Goal: Task Accomplishment & Management: Manage account settings

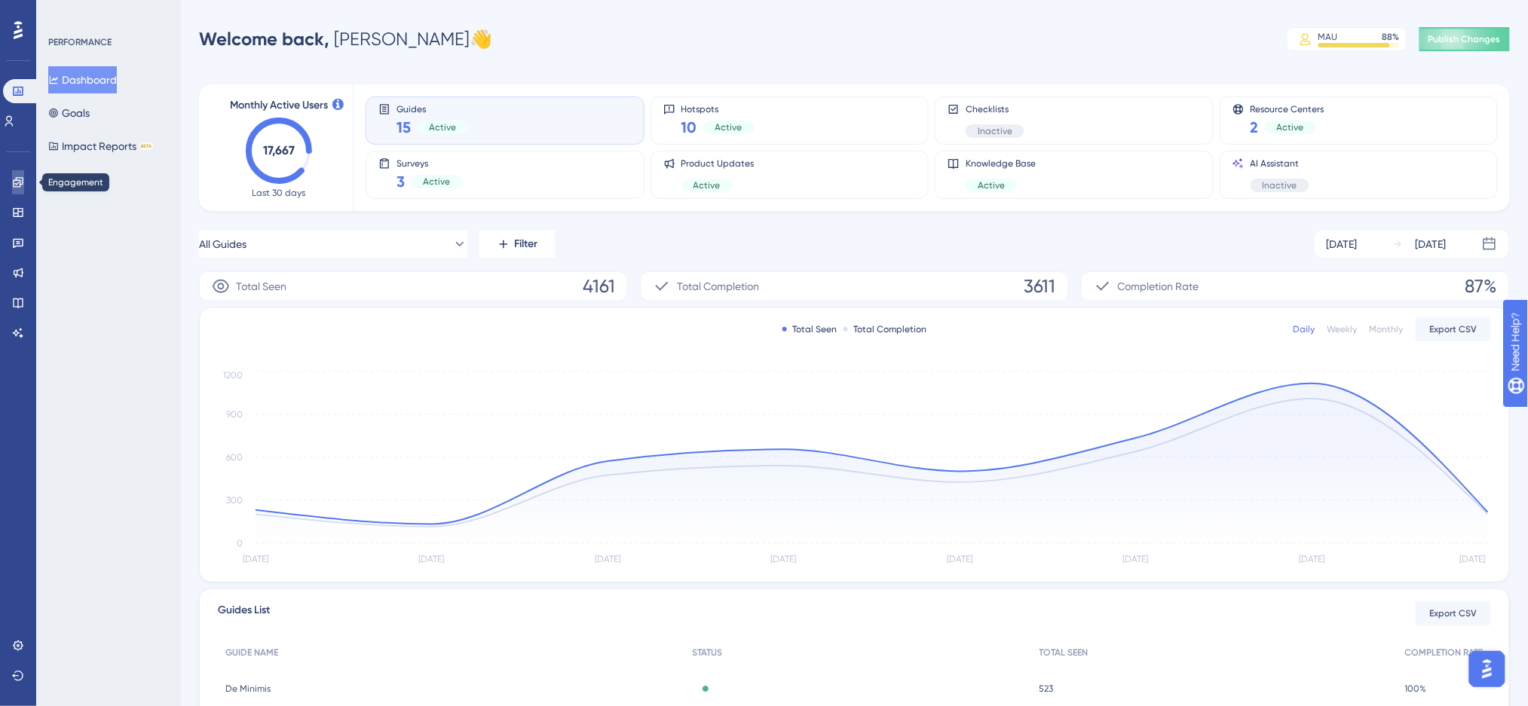
click at [24, 186] on link at bounding box center [18, 182] width 12 height 24
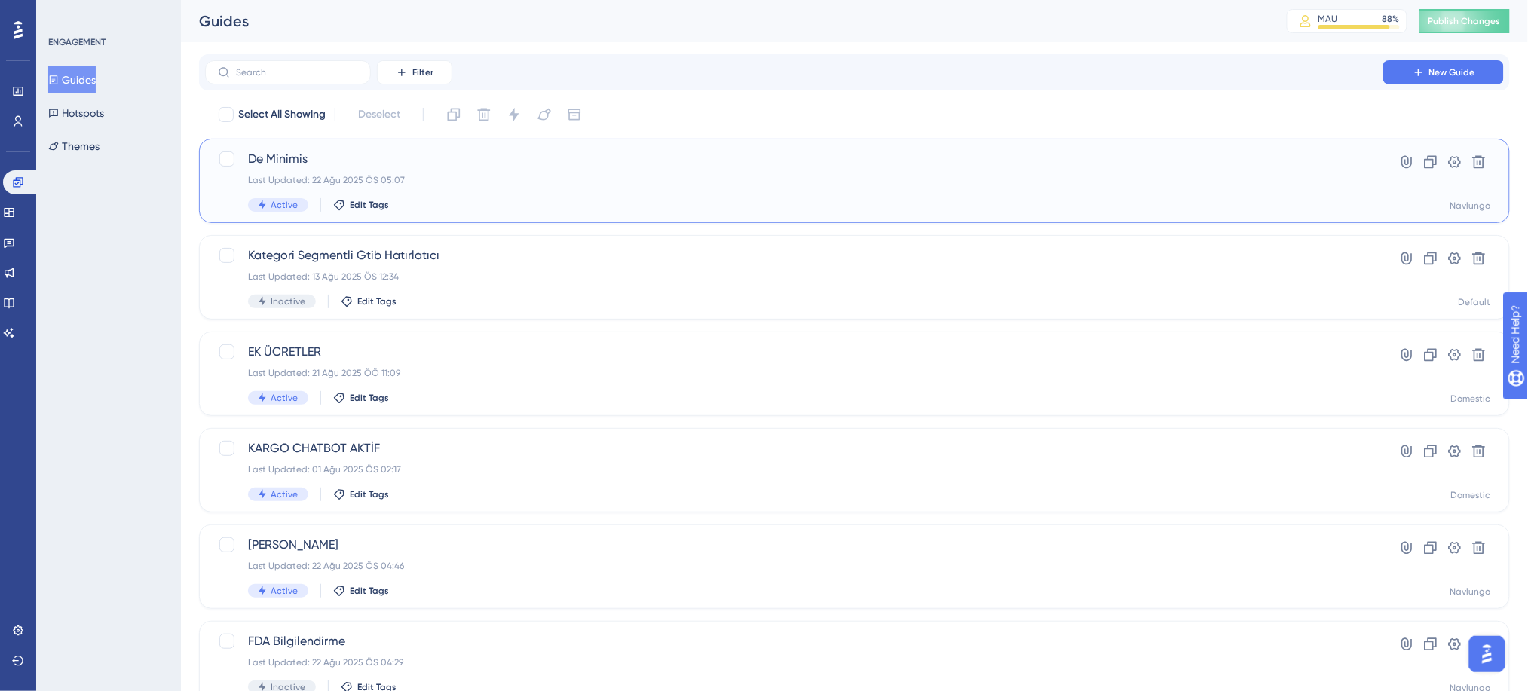
click at [388, 177] on div "Last Updated: 22 Ağu 2025 ÖS 05:07" at bounding box center [794, 180] width 1093 height 12
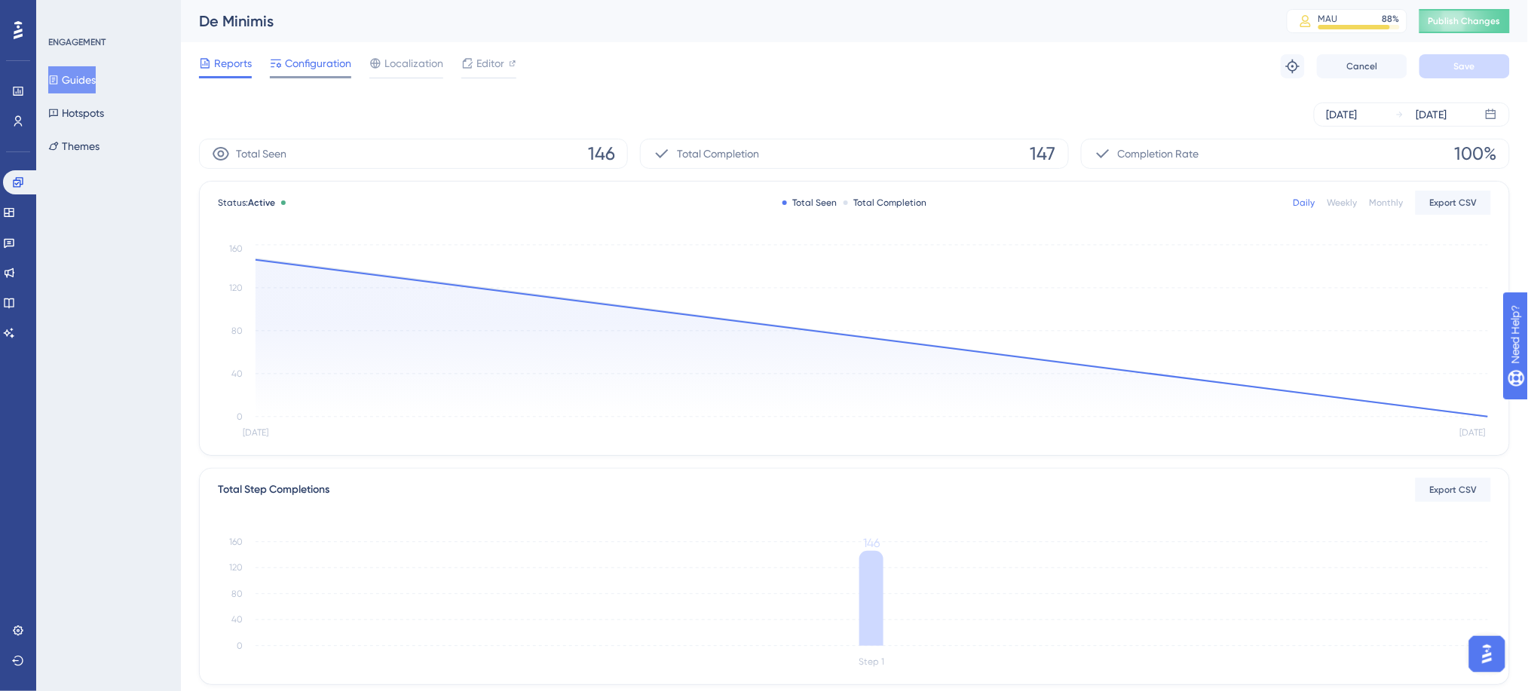
click at [305, 69] on span "Configuration" at bounding box center [318, 63] width 66 height 18
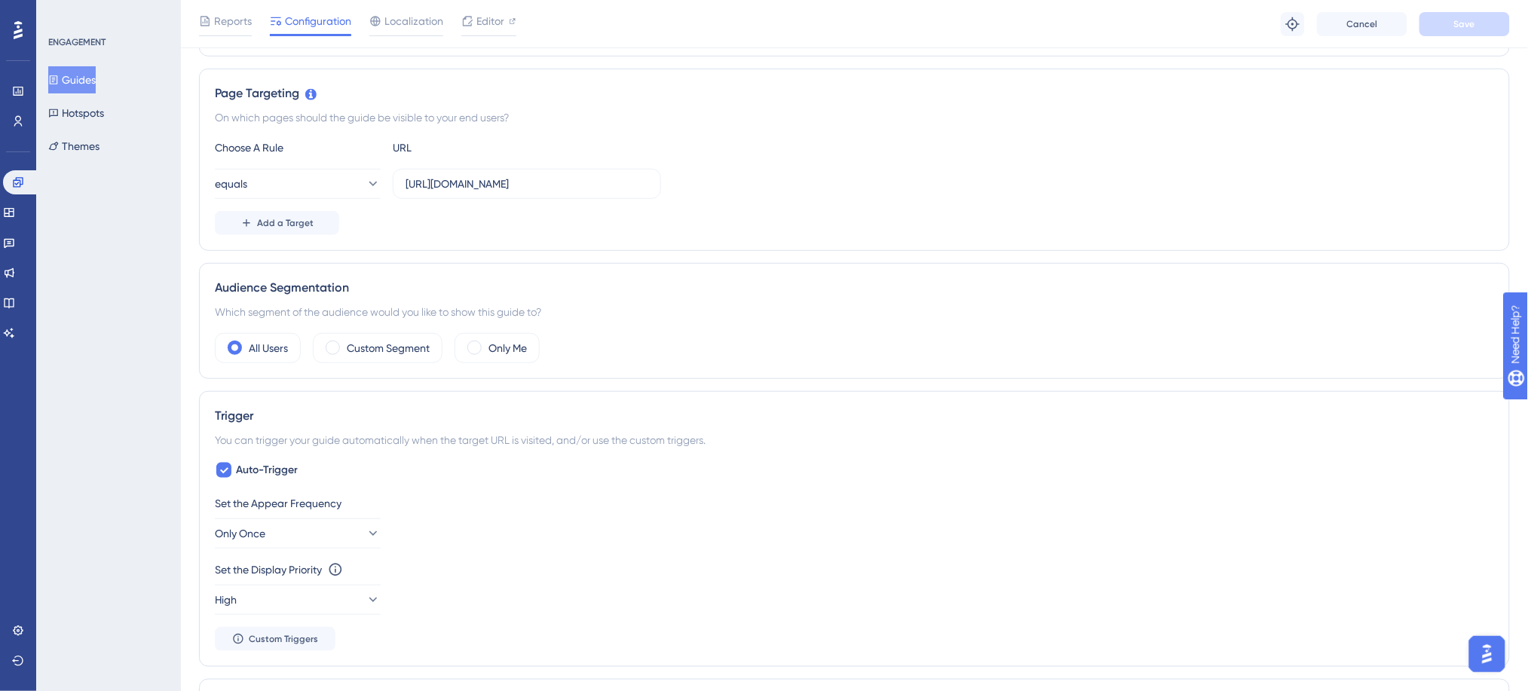
scroll to position [412, 0]
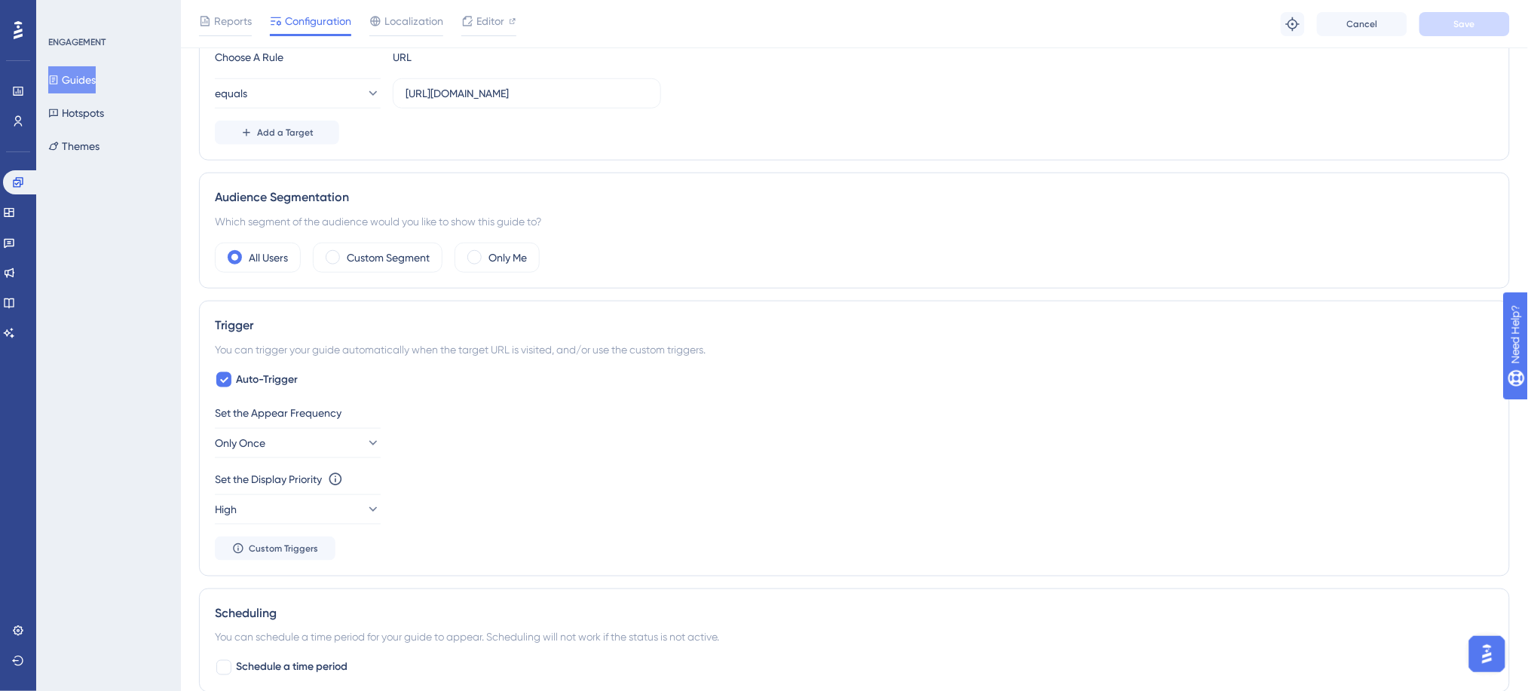
click at [300, 345] on div "You can trigger your guide automatically when the target URL is visited, and/or…" at bounding box center [855, 350] width 1280 height 18
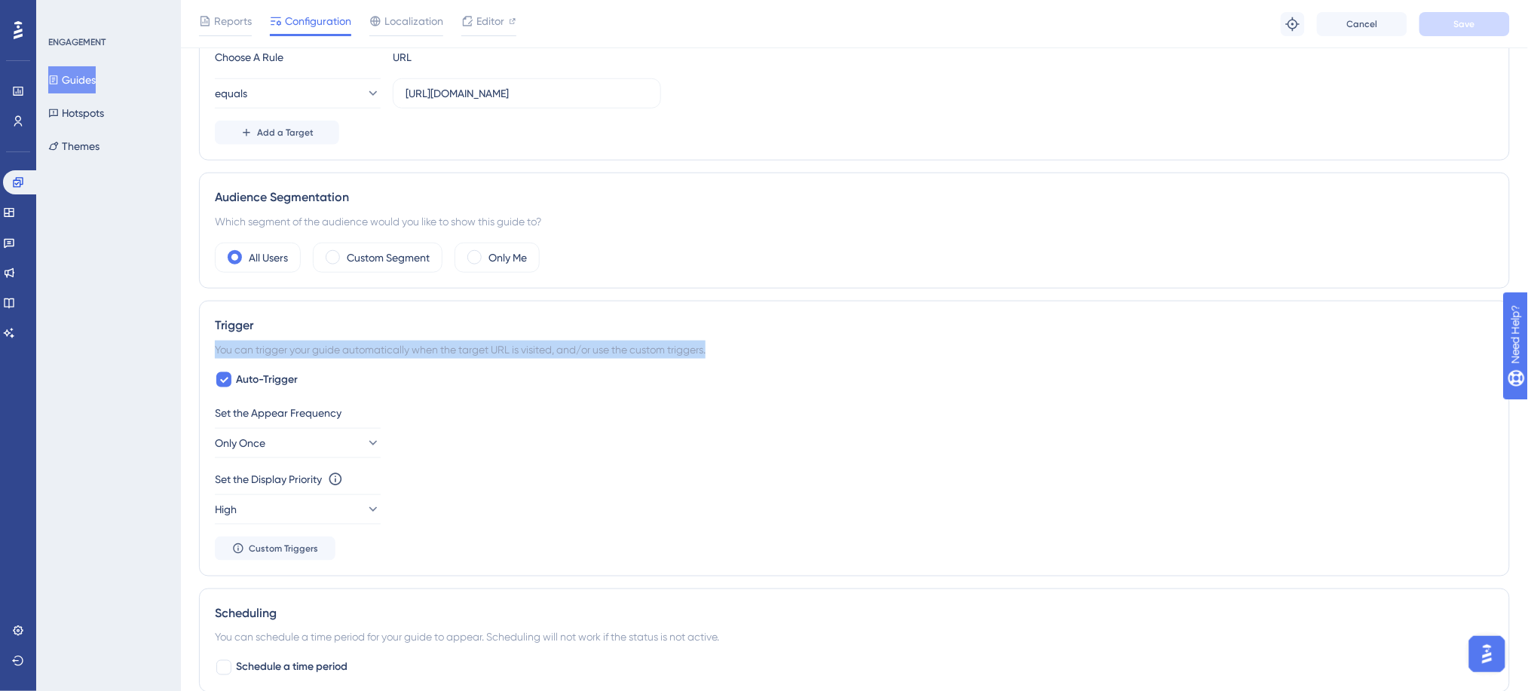
click at [300, 345] on div "You can trigger your guide automatically when the target URL is visited, and/or…" at bounding box center [855, 350] width 1280 height 18
click at [290, 323] on div at bounding box center [290, 323] width 0 height 0
click at [249, 384] on span "Auto-Trigger" at bounding box center [267, 380] width 62 height 18
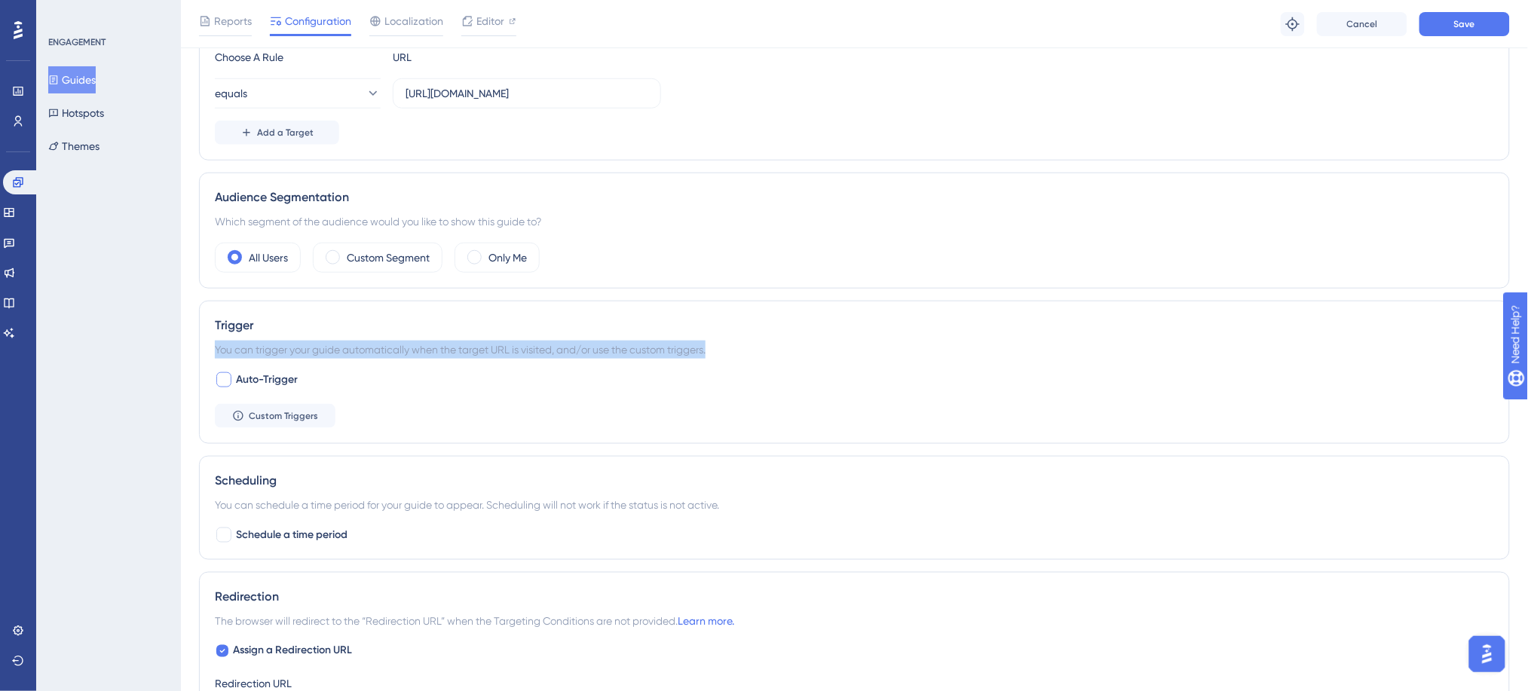
click at [249, 384] on span "Auto-Trigger" at bounding box center [267, 380] width 62 height 18
checkbox input "true"
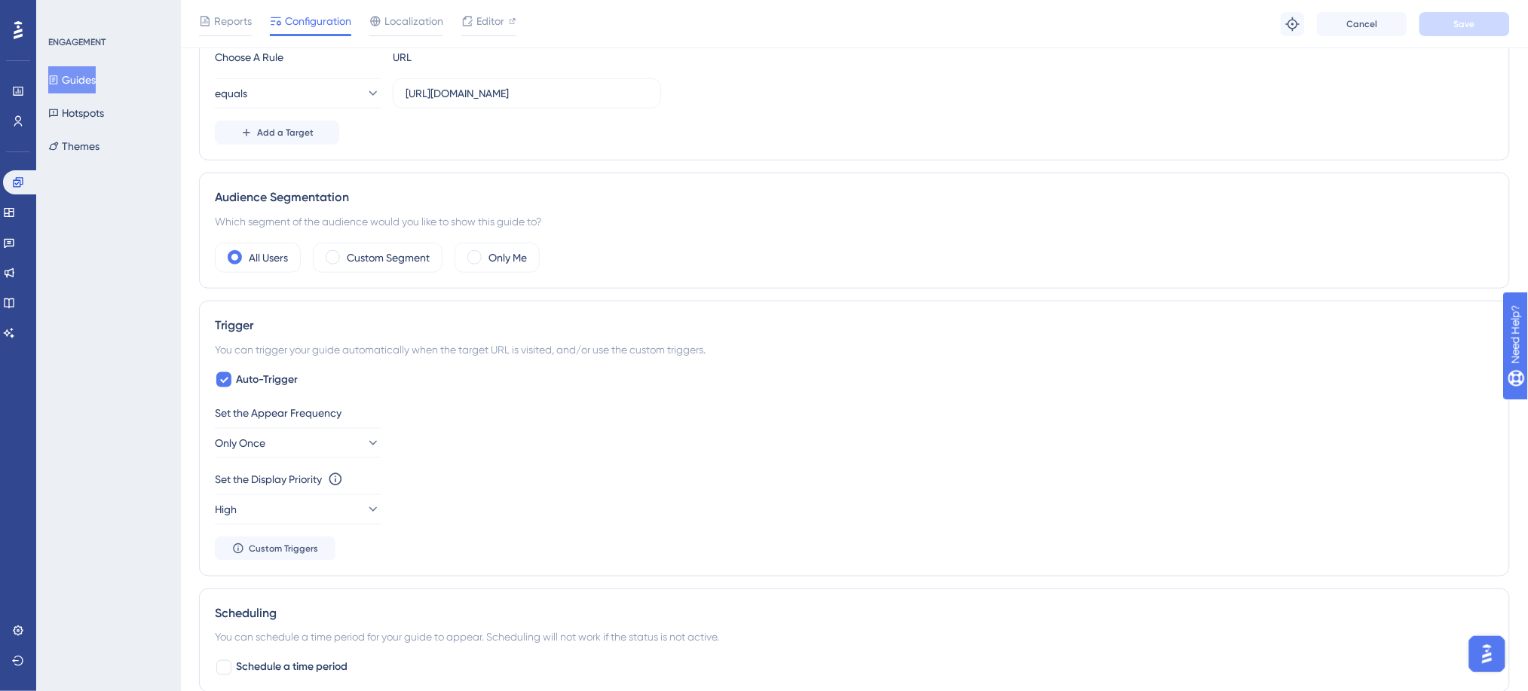
click at [520, 450] on div "Set the Appear Frequency Only Once" at bounding box center [855, 431] width 1280 height 54
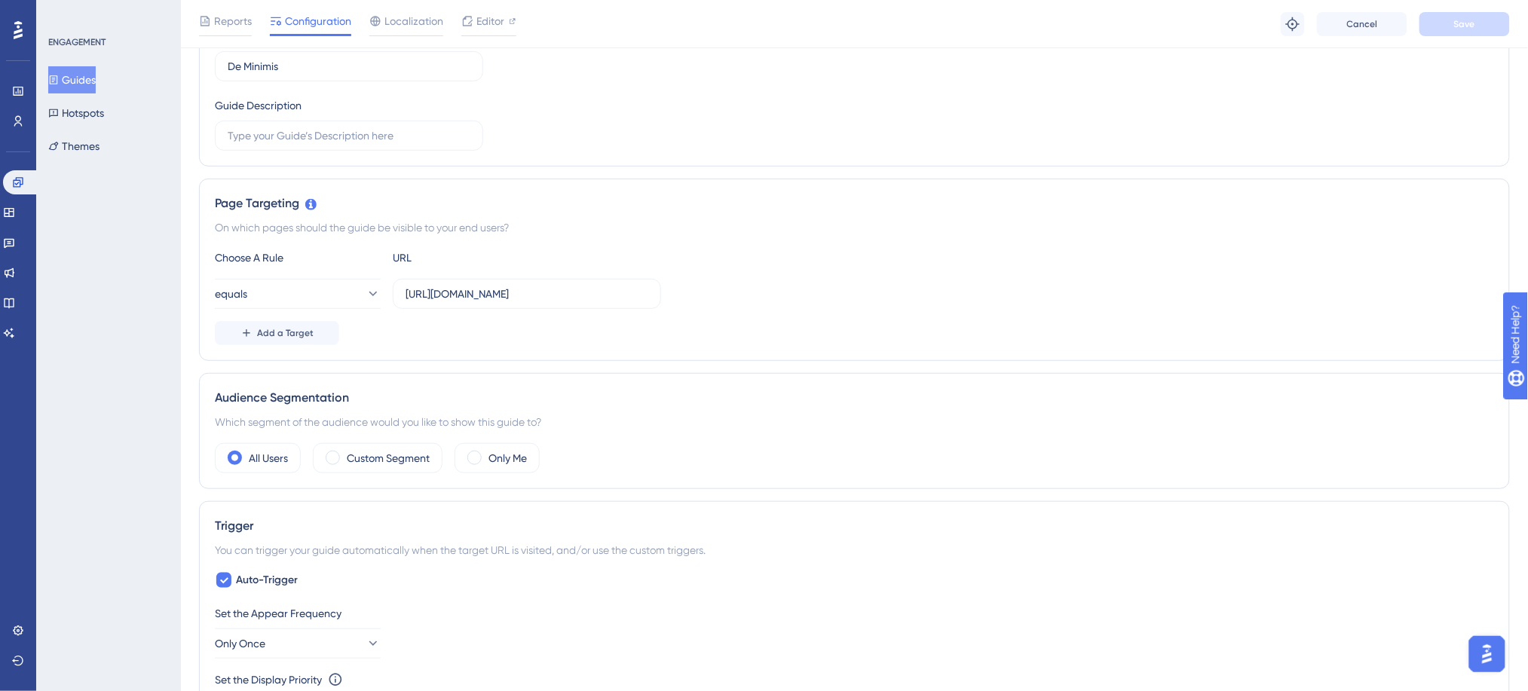
scroll to position [0, 0]
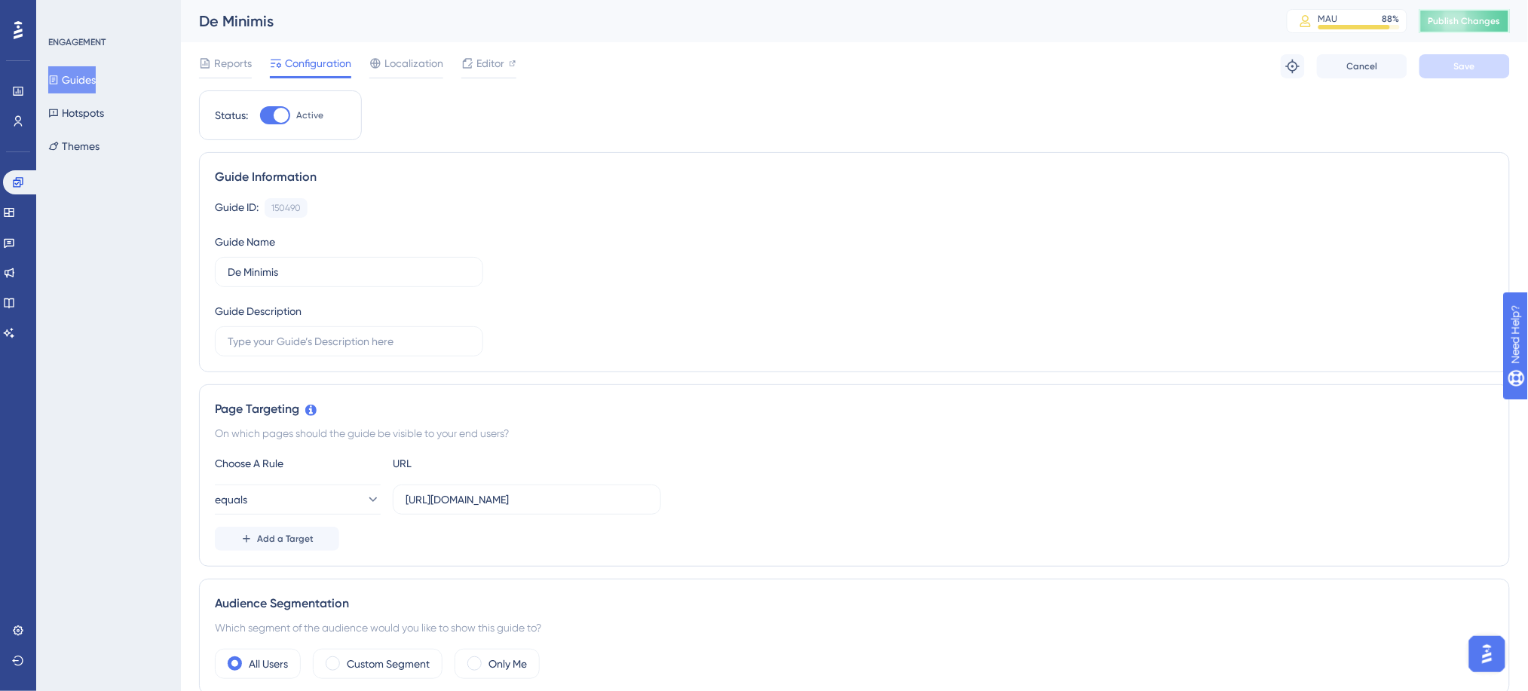
click at [1464, 24] on span "Publish Changes" at bounding box center [1465, 21] width 72 height 12
click at [224, 57] on span "Reports" at bounding box center [233, 63] width 38 height 18
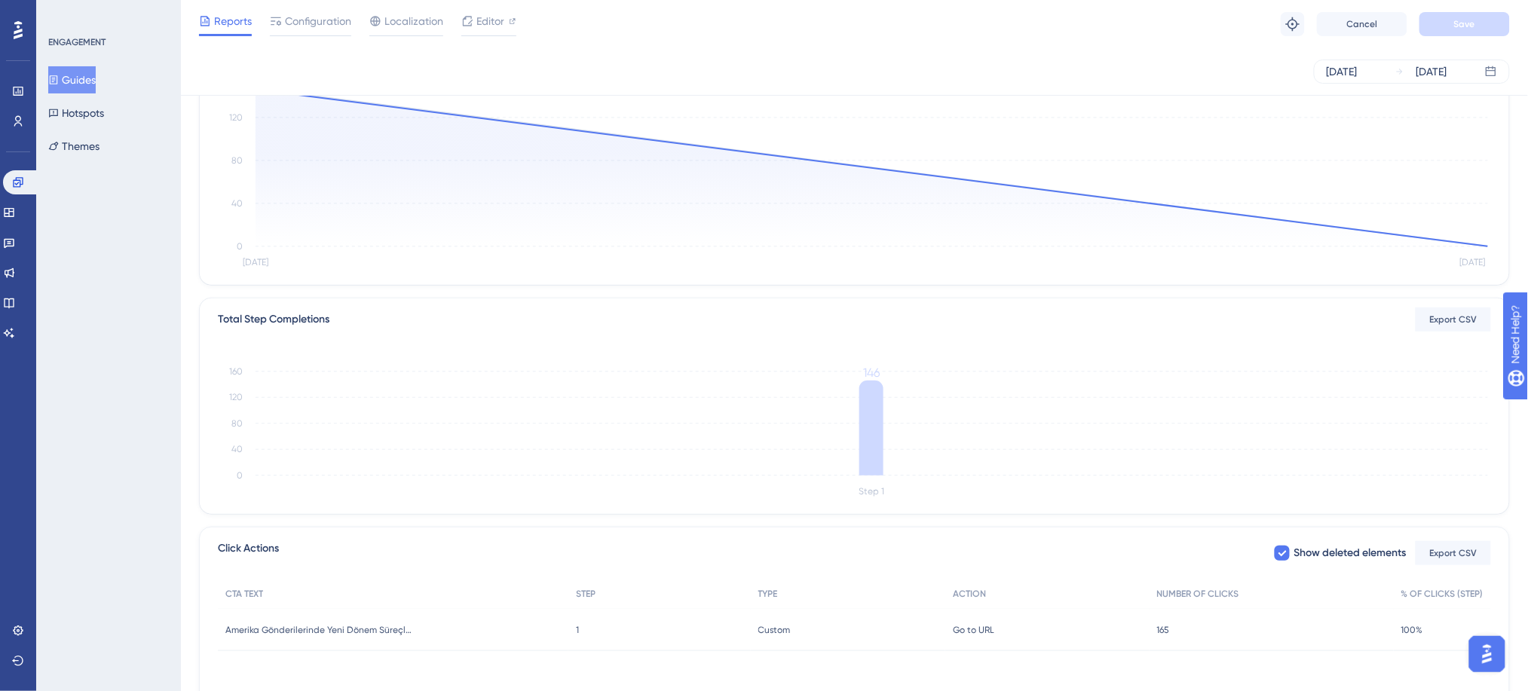
scroll to position [165, 0]
click at [501, 29] on span "Editor" at bounding box center [491, 21] width 28 height 18
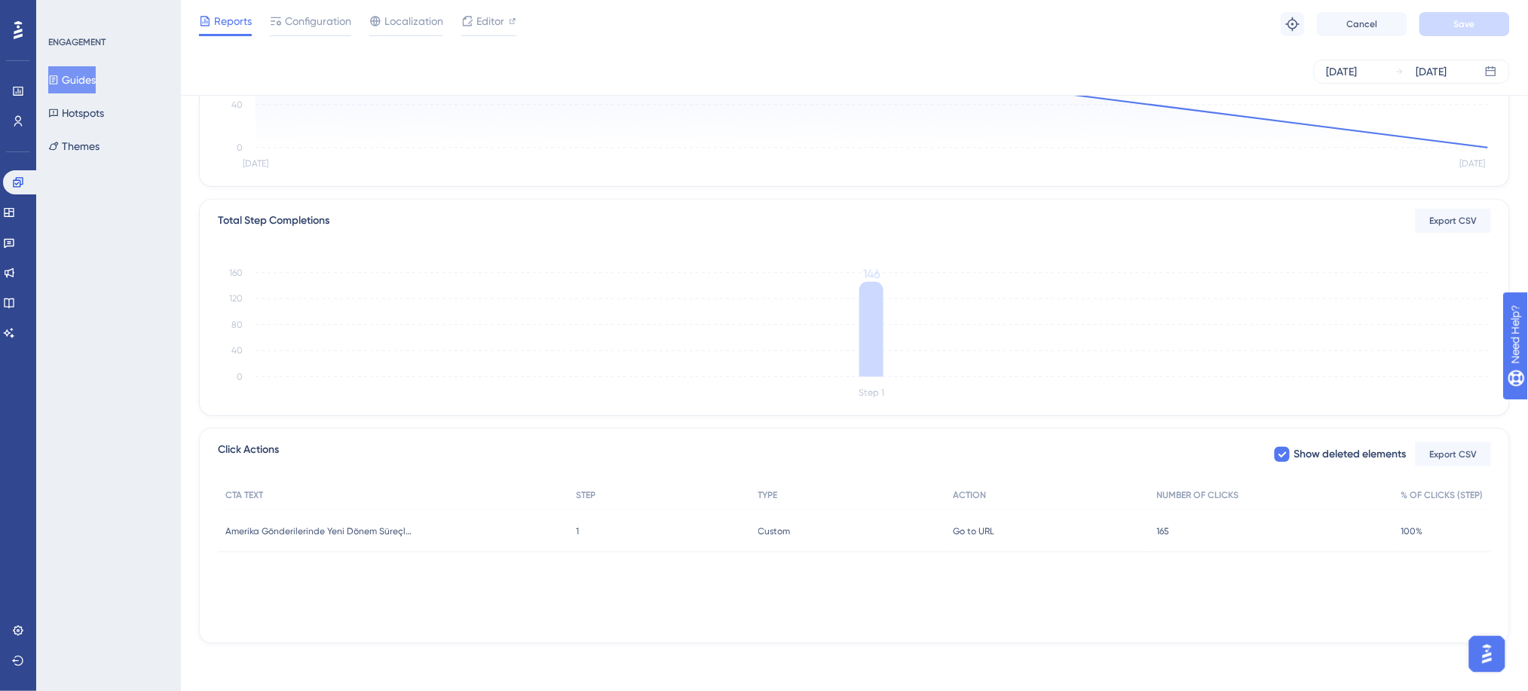
click at [1169, 532] on span "165" at bounding box center [1163, 532] width 13 height 12
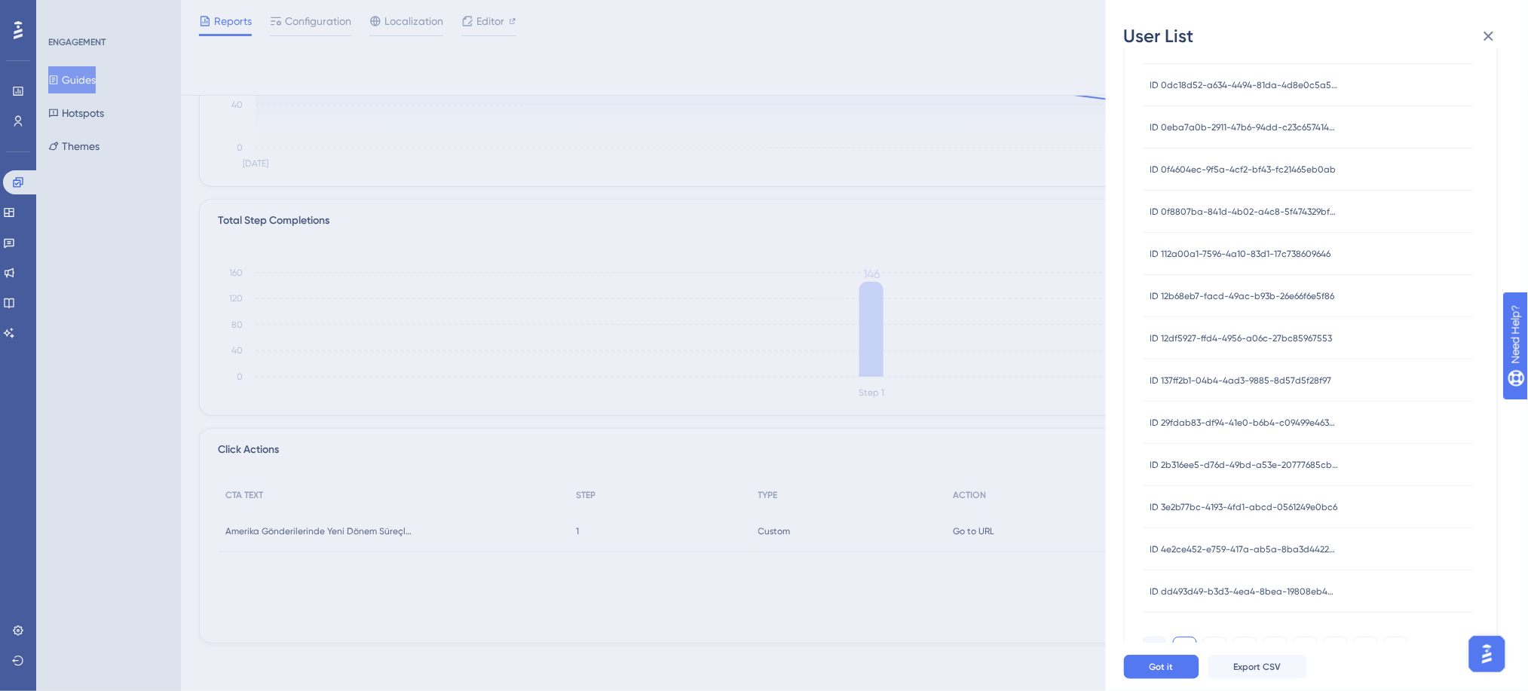
scroll to position [411, 0]
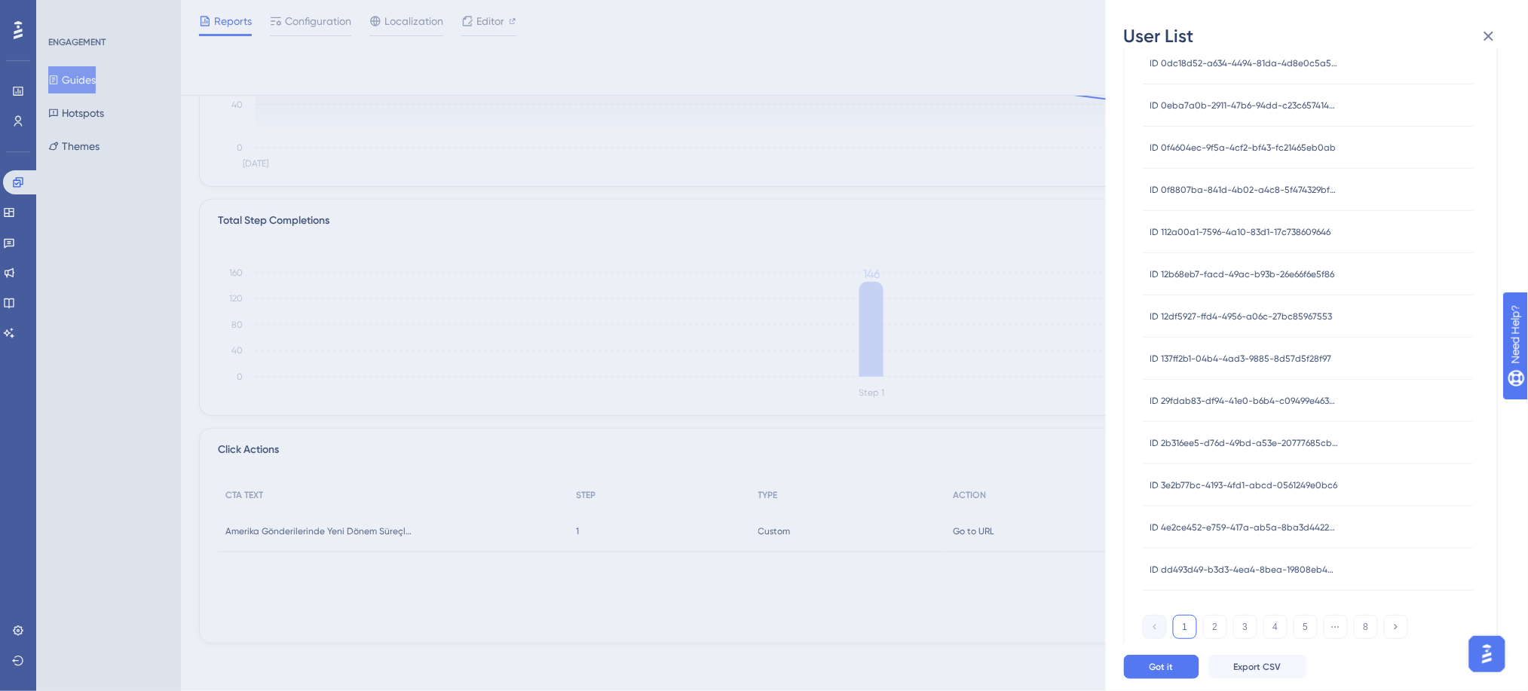
click at [1234, 452] on div "ID 2b316ee5-d76d-49bd-a53e-20777685cba4 ID 2b316ee5-d76d-49bd-a53e-20777685cba4" at bounding box center [1245, 443] width 188 height 42
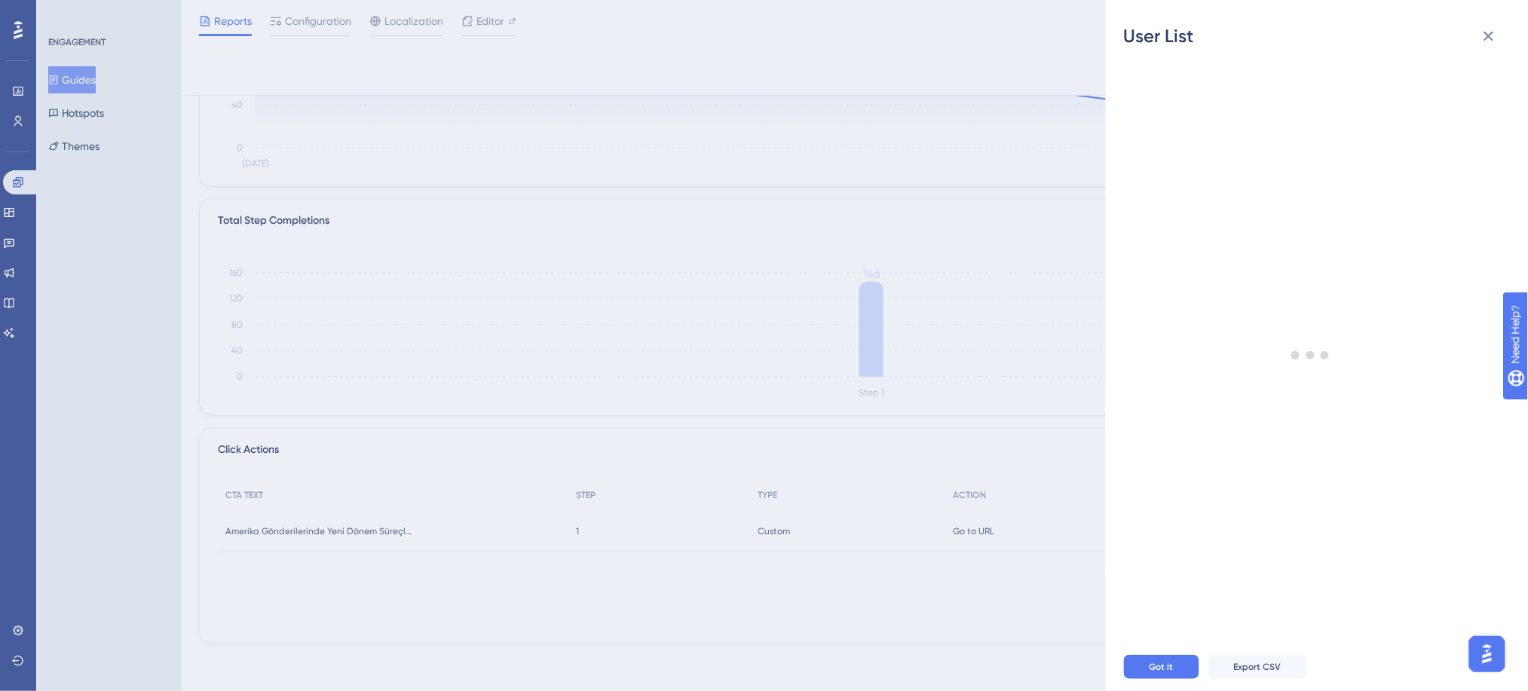
scroll to position [0, 0]
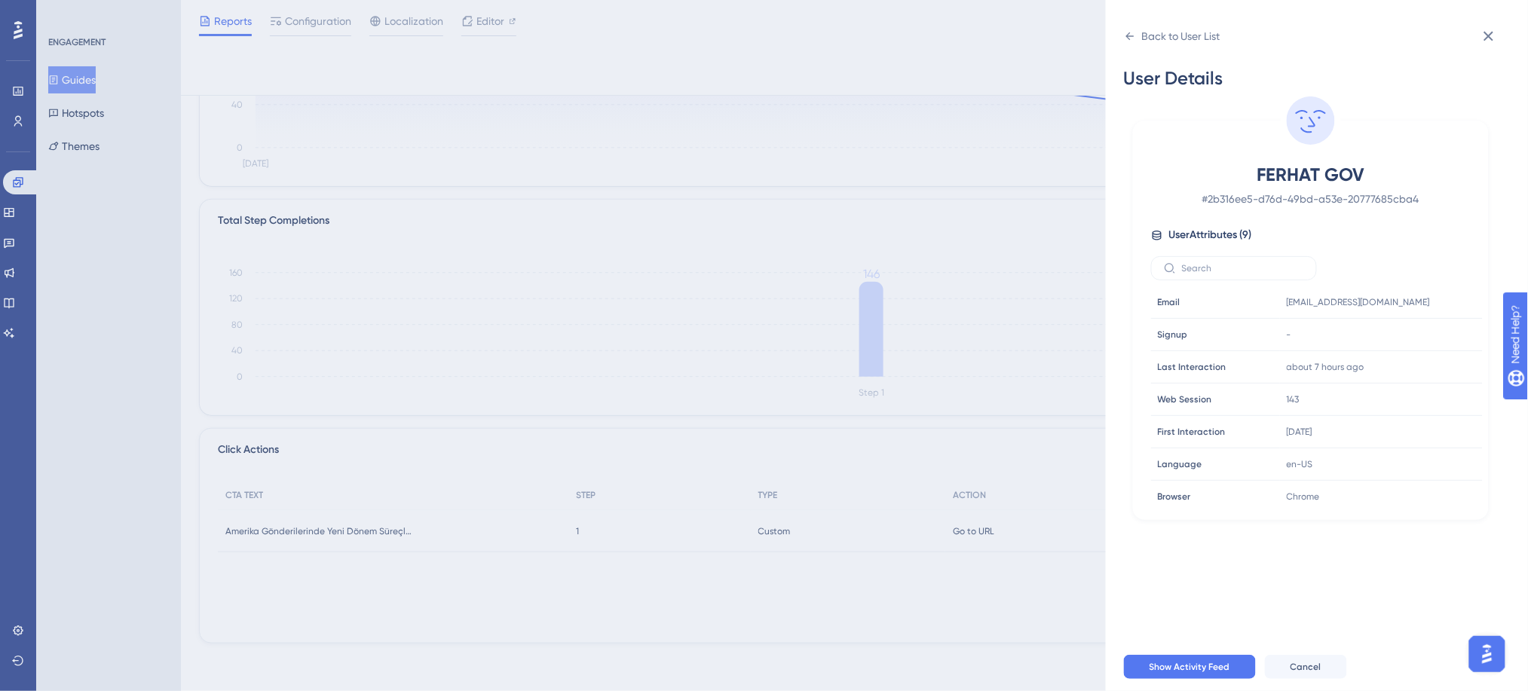
click at [1506, 8] on div "Back to User List User Details FERHAT GOV # 2b316ee5-d76d-49bd-a53e-20777685cba…" at bounding box center [1317, 345] width 422 height 691
click at [1482, 48] on button at bounding box center [1489, 36] width 30 height 30
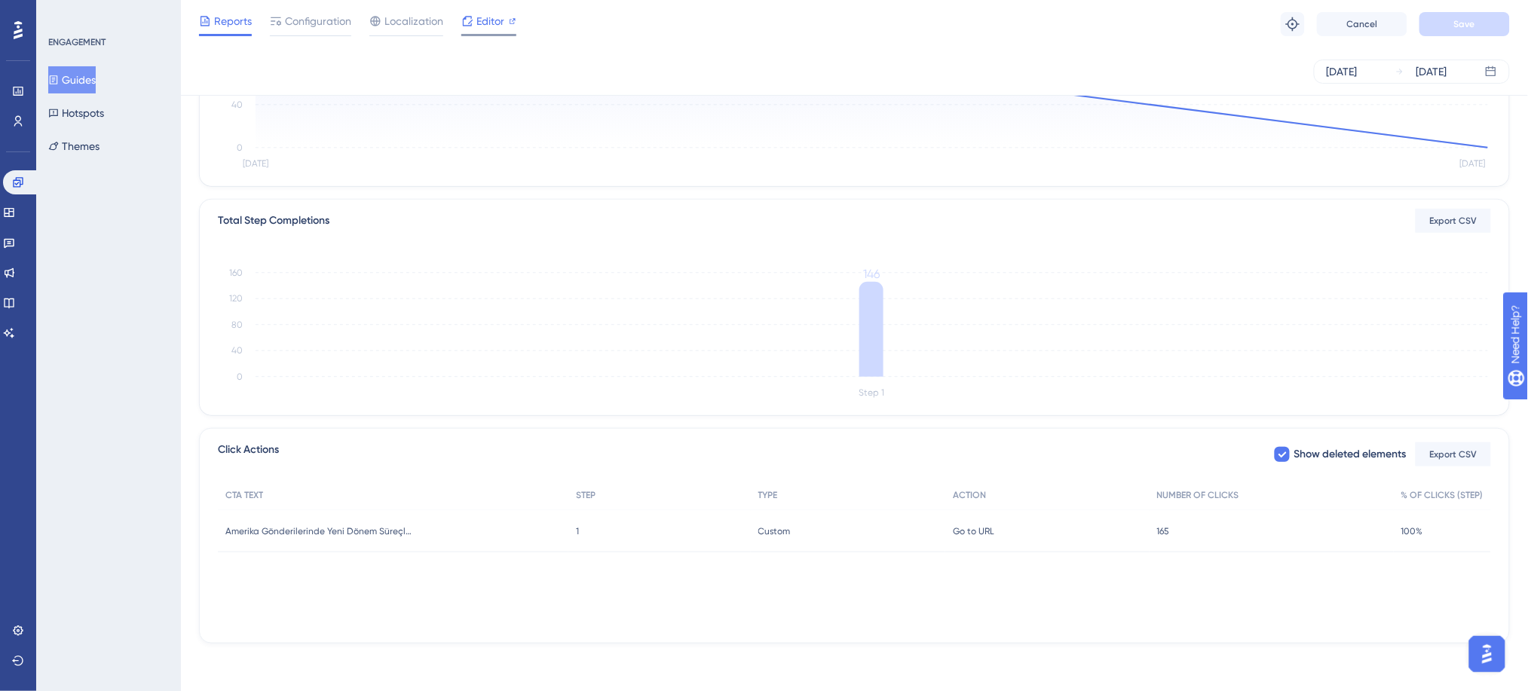
click at [515, 28] on div at bounding box center [513, 21] width 8 height 18
click at [321, 24] on span "Configuration" at bounding box center [318, 21] width 66 height 18
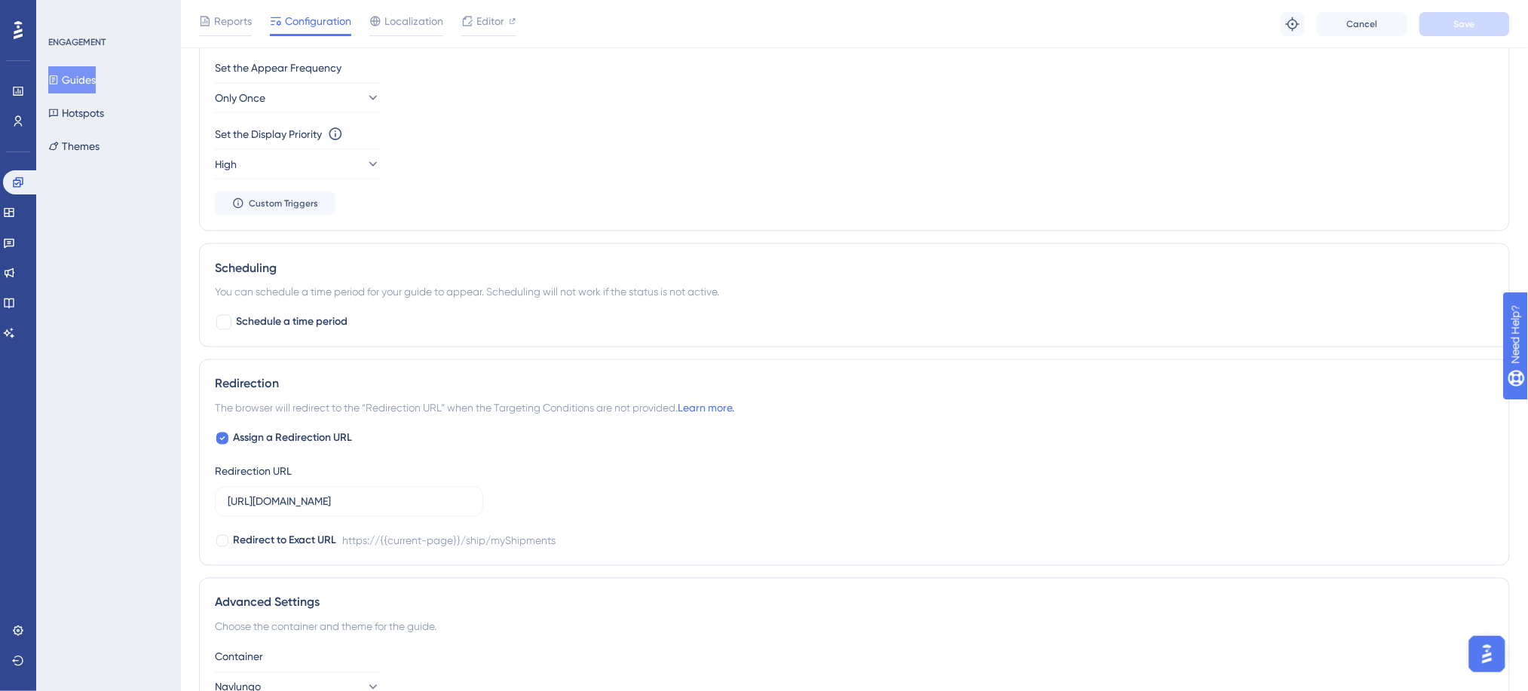
scroll to position [765, 0]
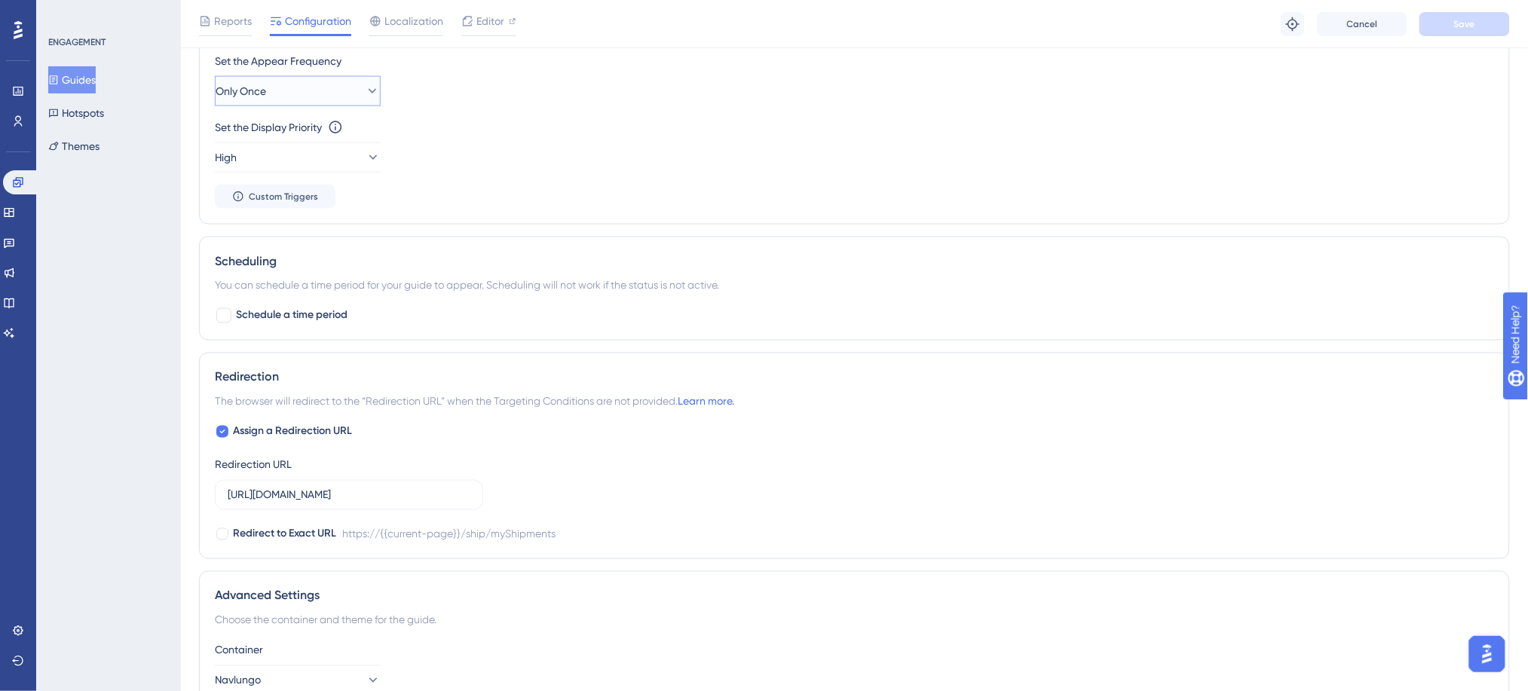
click at [339, 103] on button "Only Once" at bounding box center [298, 91] width 166 height 30
click at [476, 121] on div "Set the Display Priority This option will set the display priority between auto…" at bounding box center [855, 127] width 1280 height 18
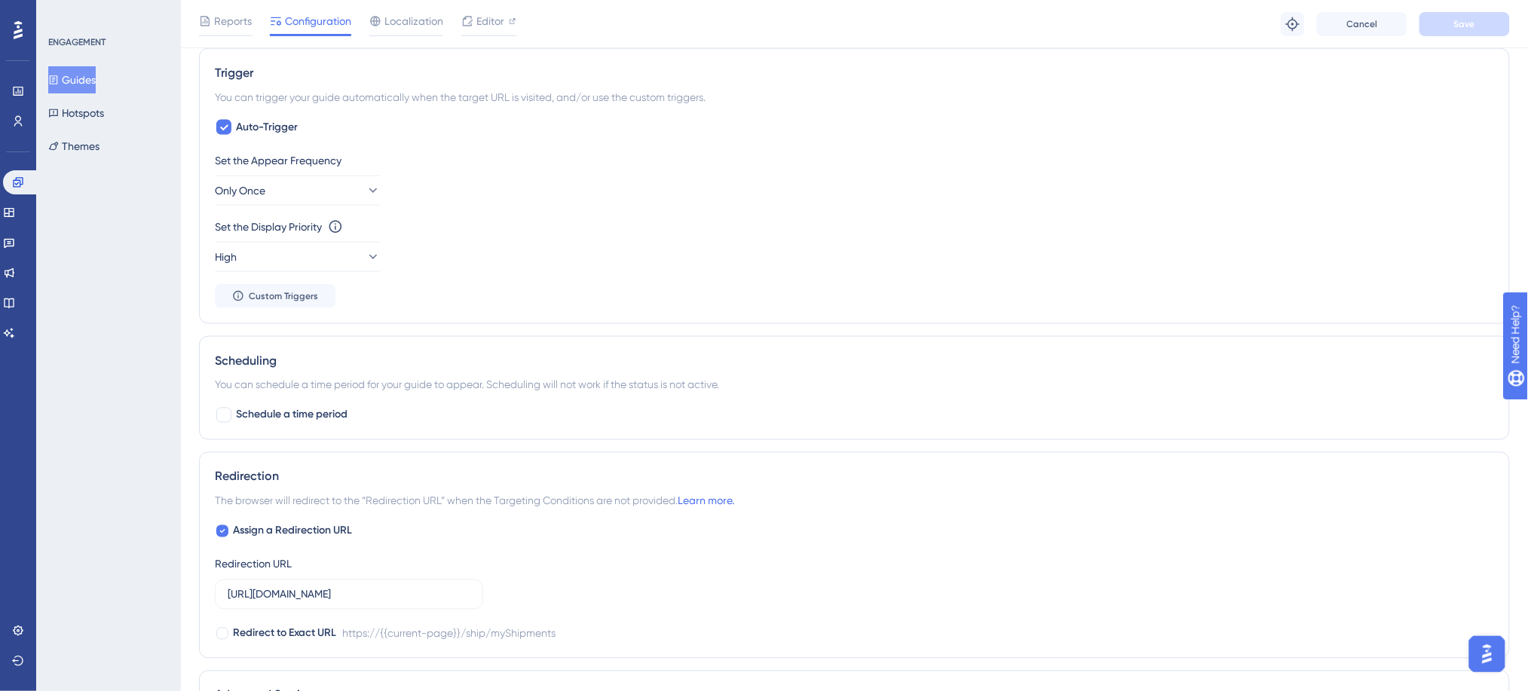
scroll to position [606, 0]
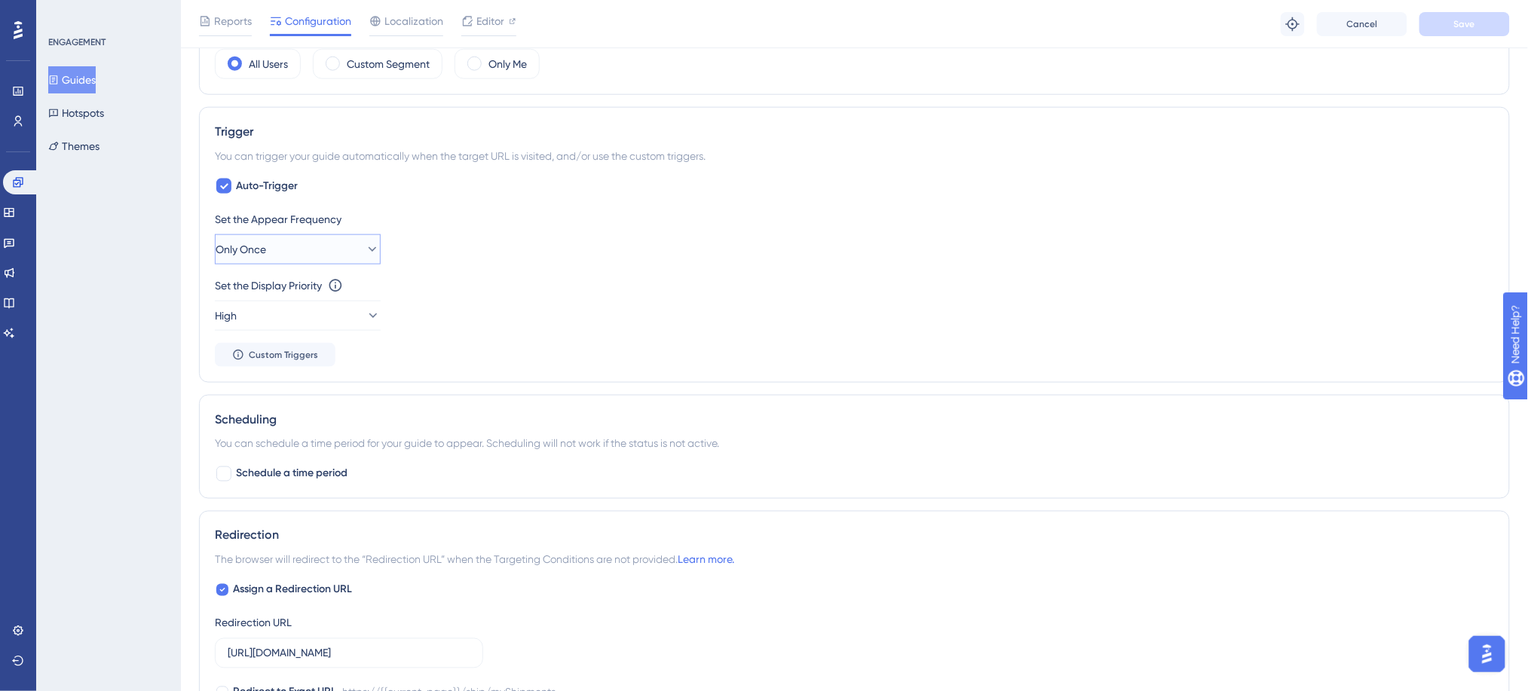
click at [335, 250] on button "Only Once" at bounding box center [298, 249] width 166 height 30
click at [329, 359] on div "Once in 1 day Once in 1 day" at bounding box center [298, 356] width 122 height 30
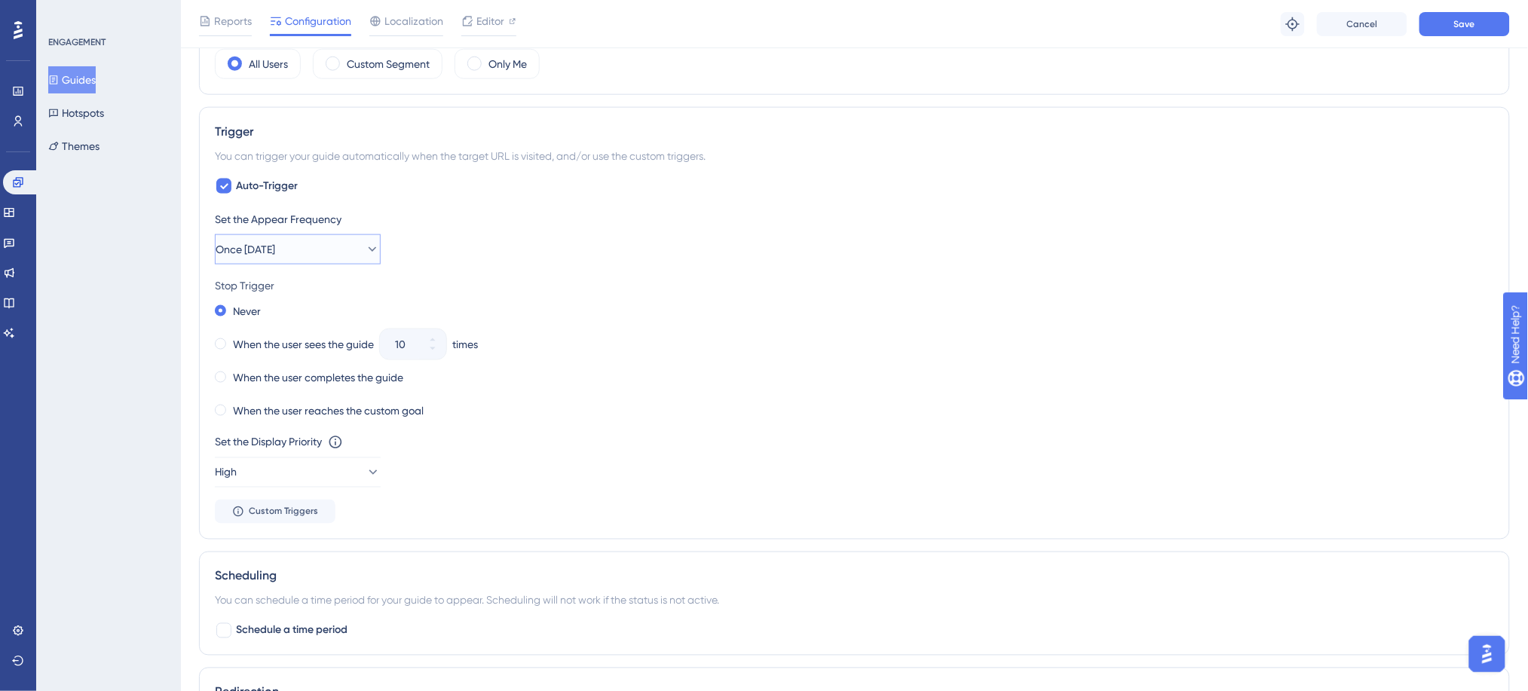
click at [333, 262] on button "Once in 1 day" at bounding box center [298, 249] width 166 height 30
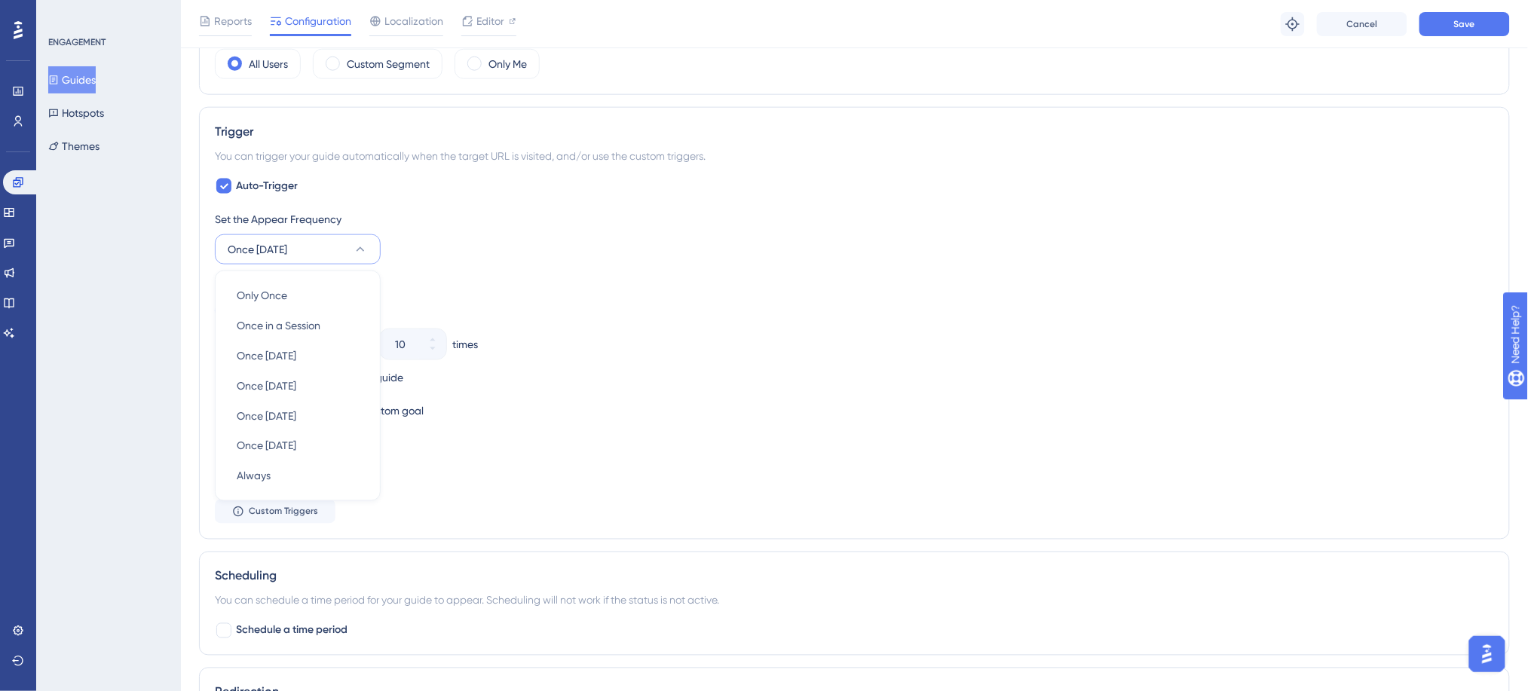
scroll to position [645, 0]
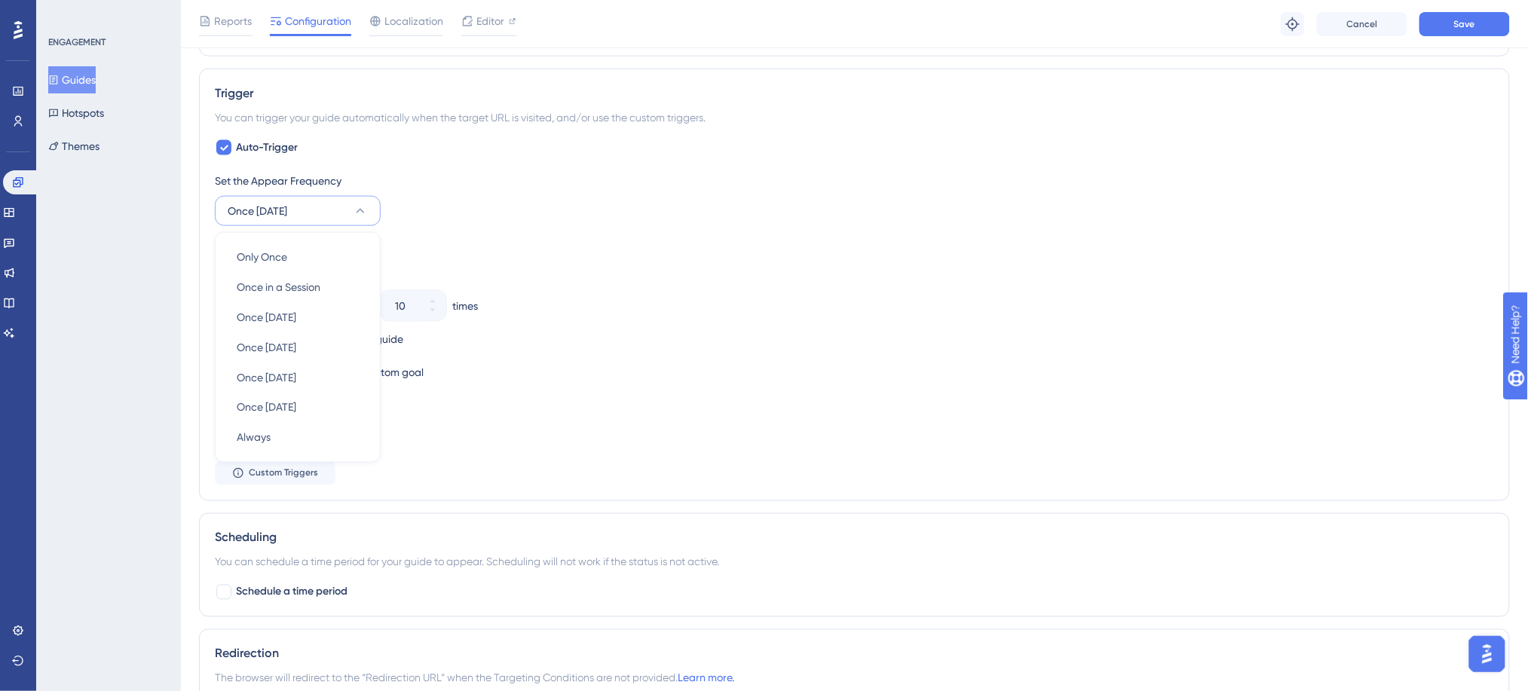
click at [515, 279] on div "Never" at bounding box center [855, 272] width 1280 height 21
click at [378, 344] on label "When the user completes the guide" at bounding box center [318, 339] width 170 height 18
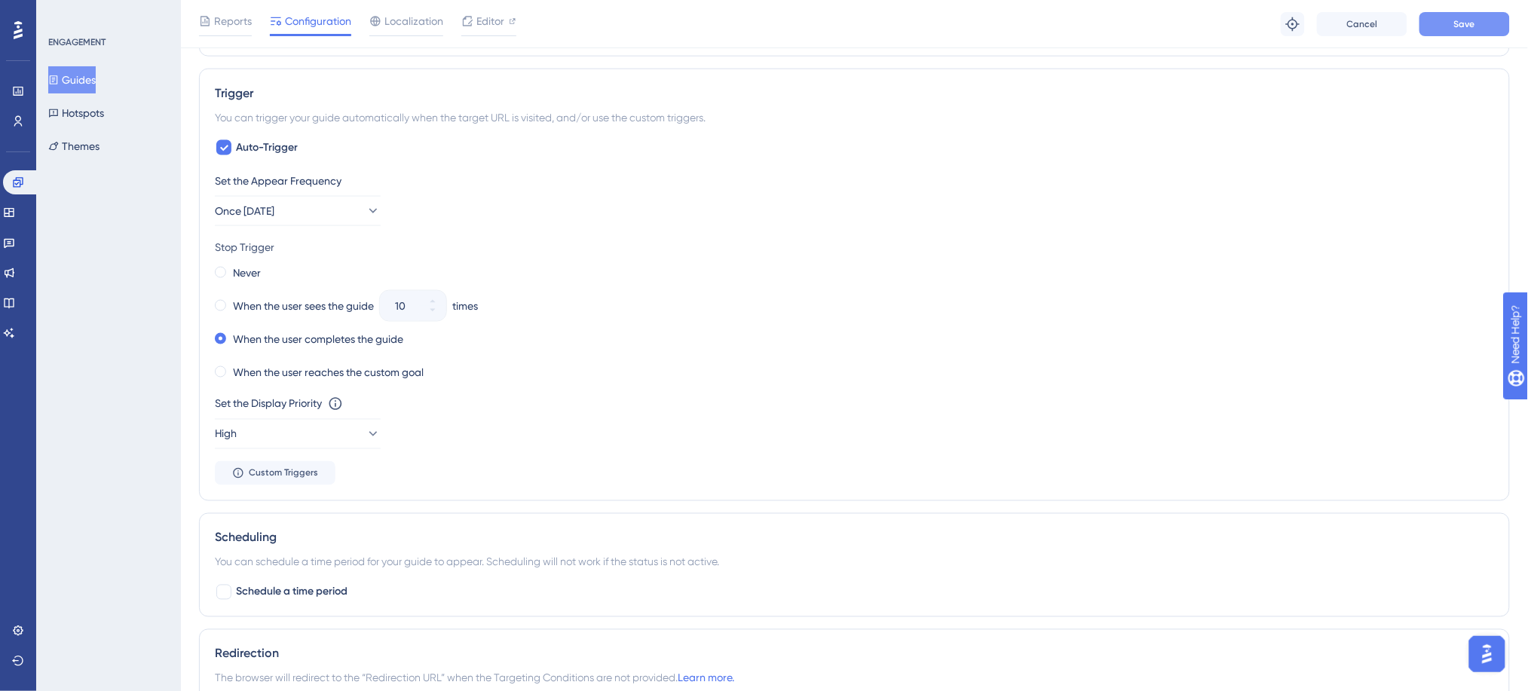
click at [1462, 33] on button "Save" at bounding box center [1465, 24] width 90 height 24
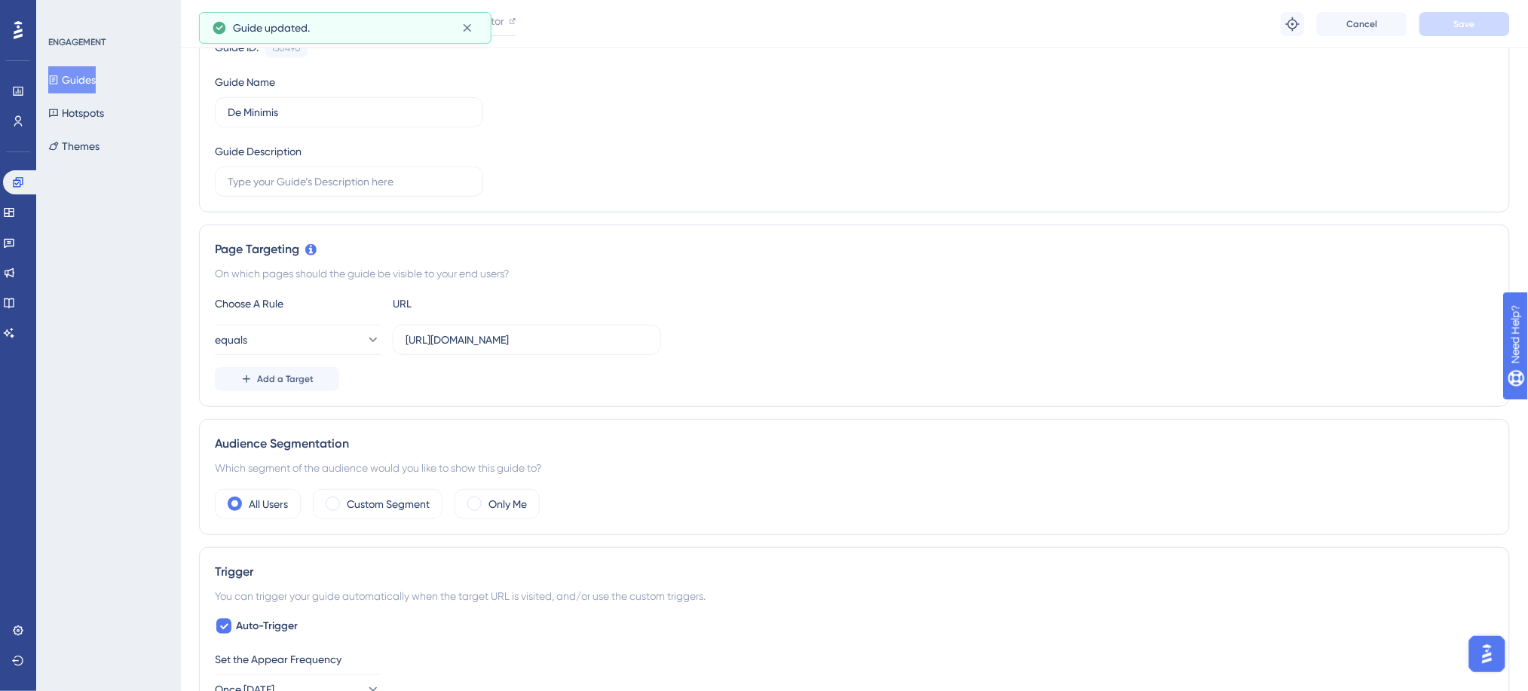
scroll to position [0, 0]
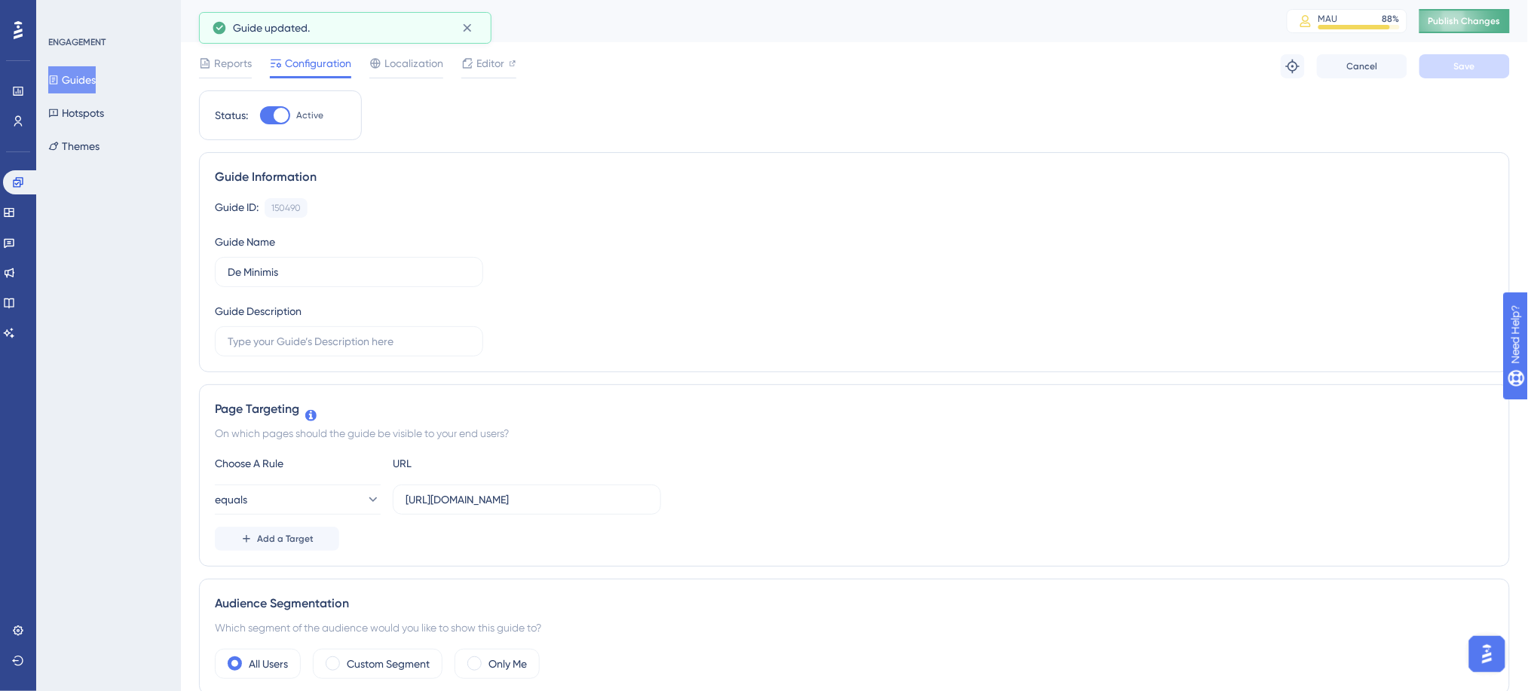
click at [1485, 30] on button "Publish Changes" at bounding box center [1465, 21] width 90 height 24
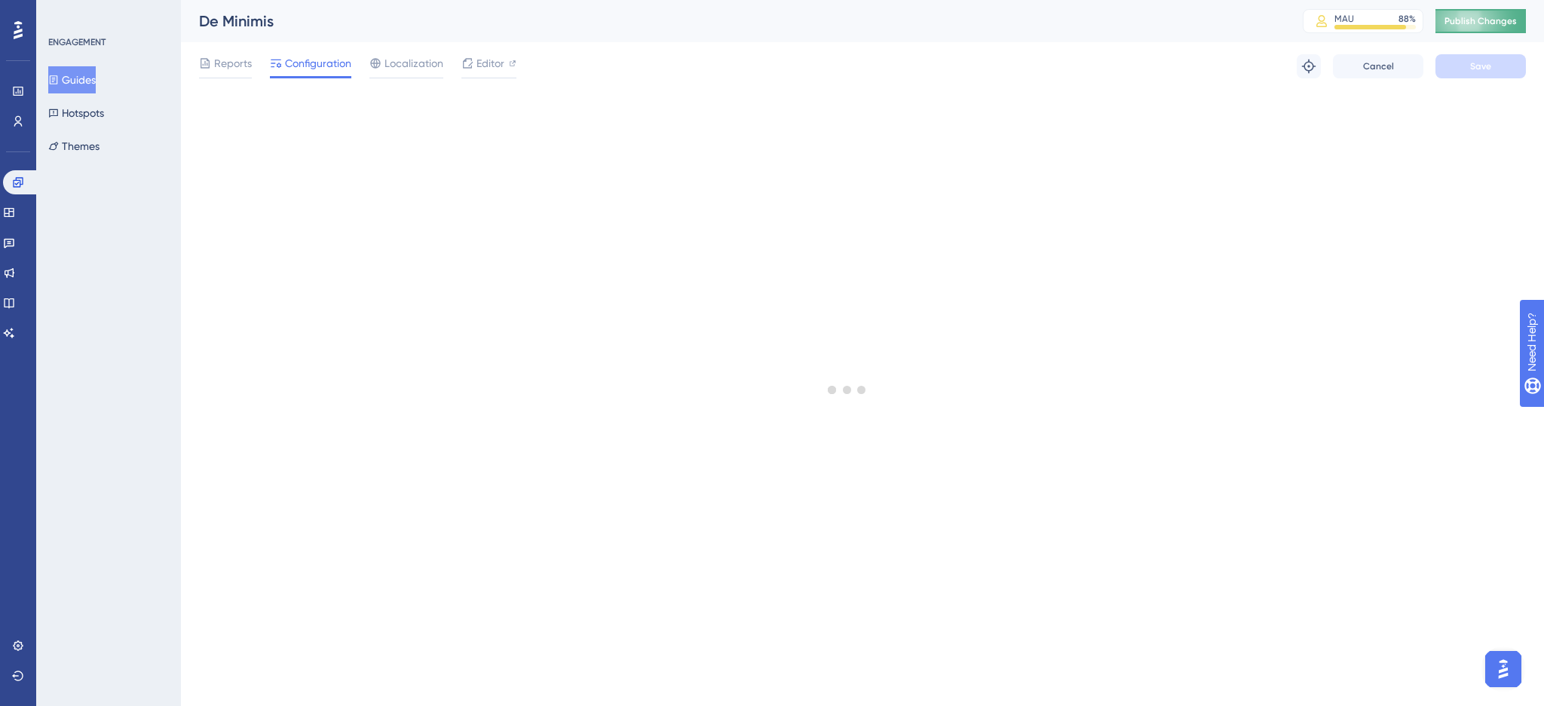
click at [1458, 21] on span "Publish Changes" at bounding box center [1481, 21] width 72 height 12
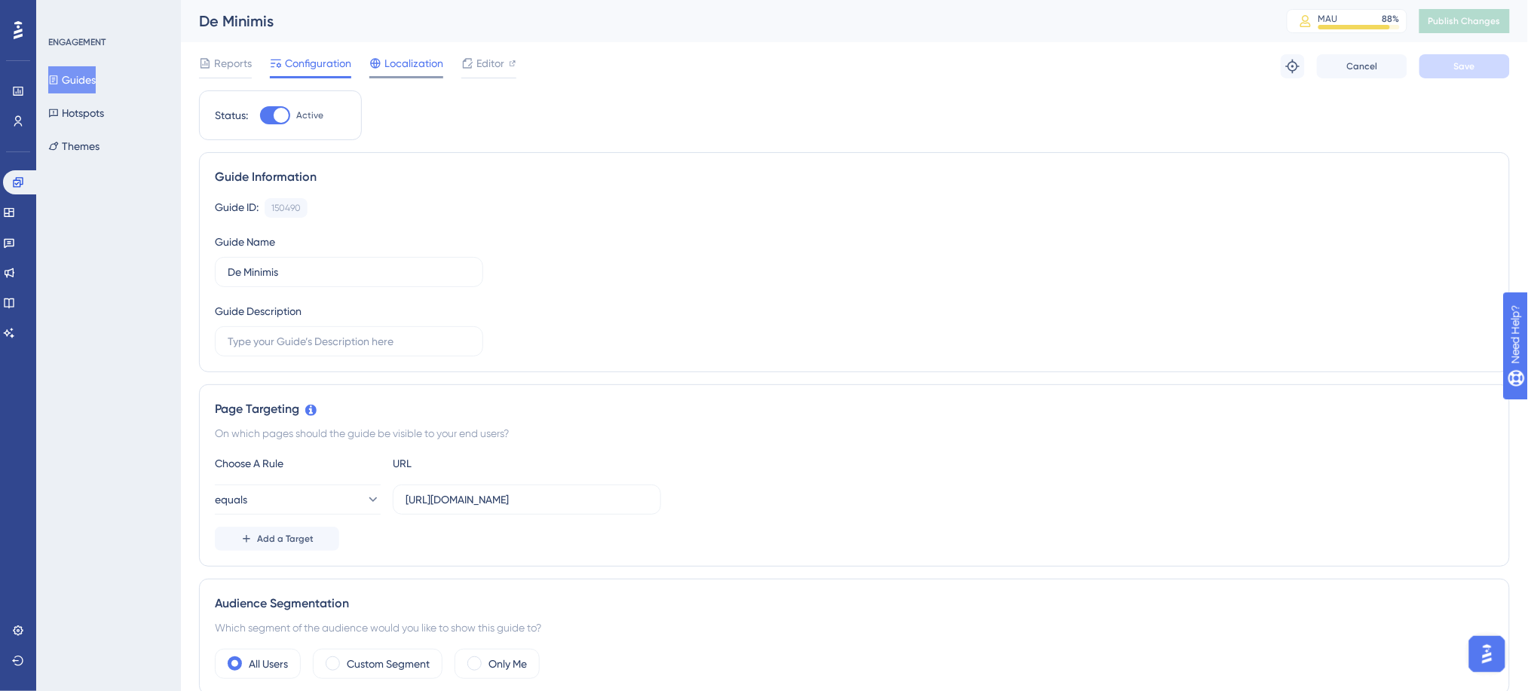
click at [428, 63] on span "Localization" at bounding box center [414, 63] width 59 height 18
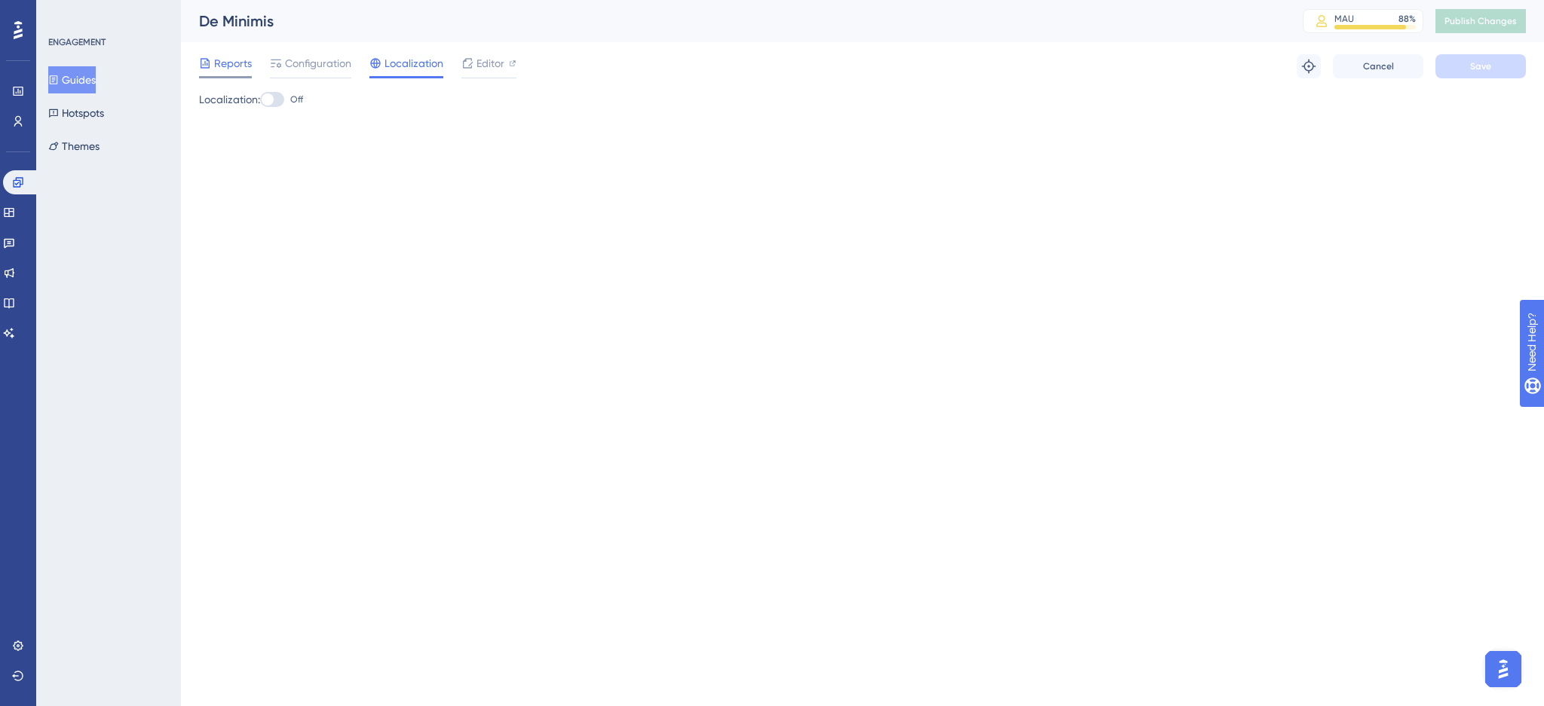
click at [239, 60] on span "Reports" at bounding box center [233, 63] width 38 height 18
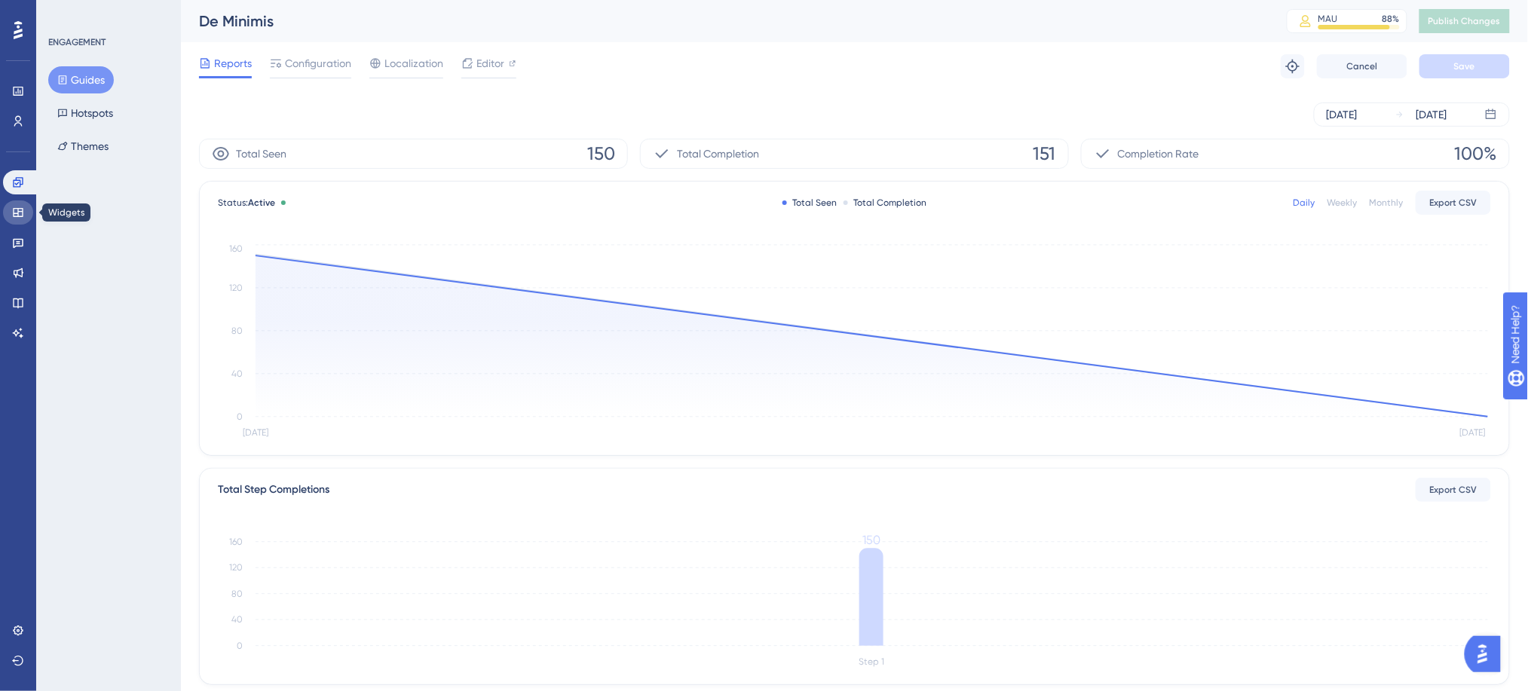
click at [20, 214] on icon at bounding box center [18, 213] width 12 height 12
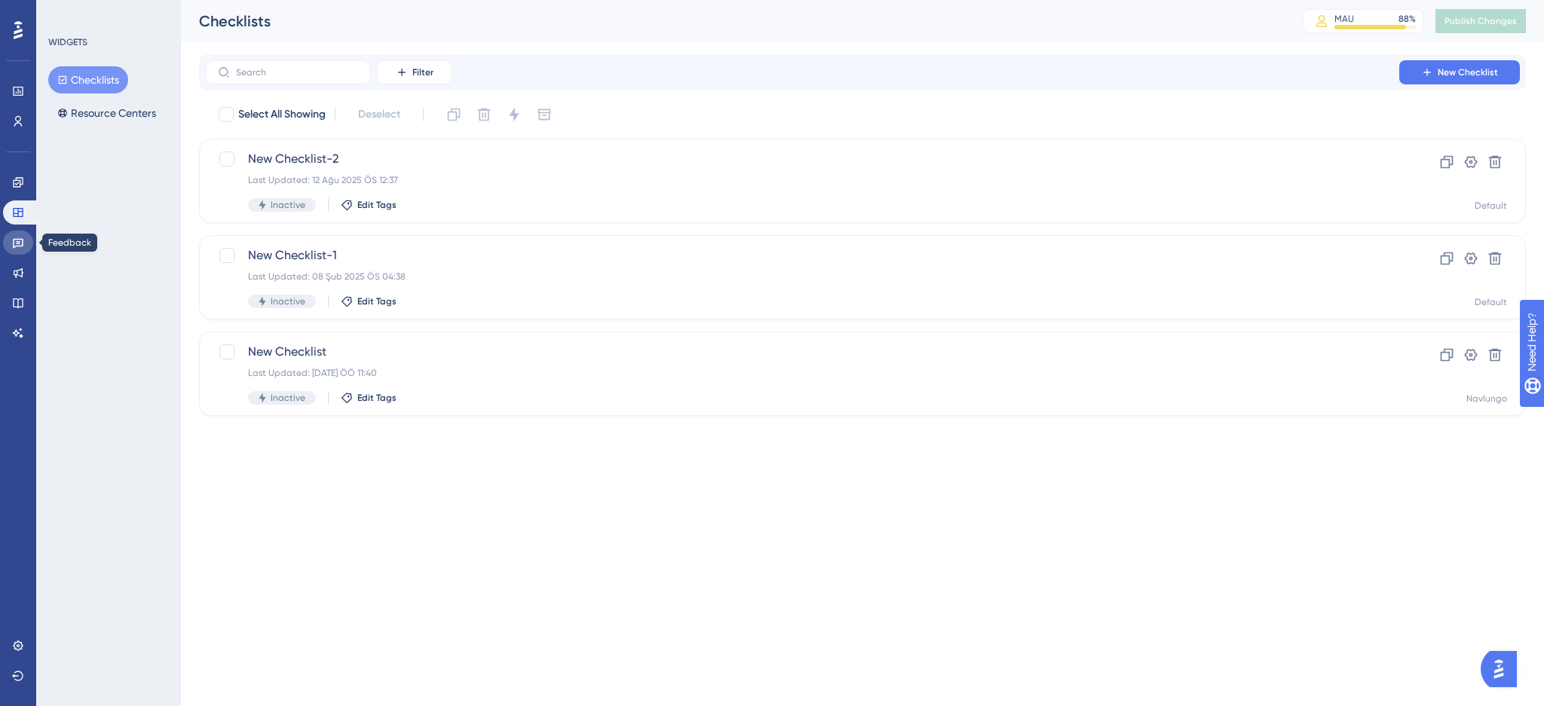
click at [20, 239] on icon at bounding box center [18, 244] width 11 height 10
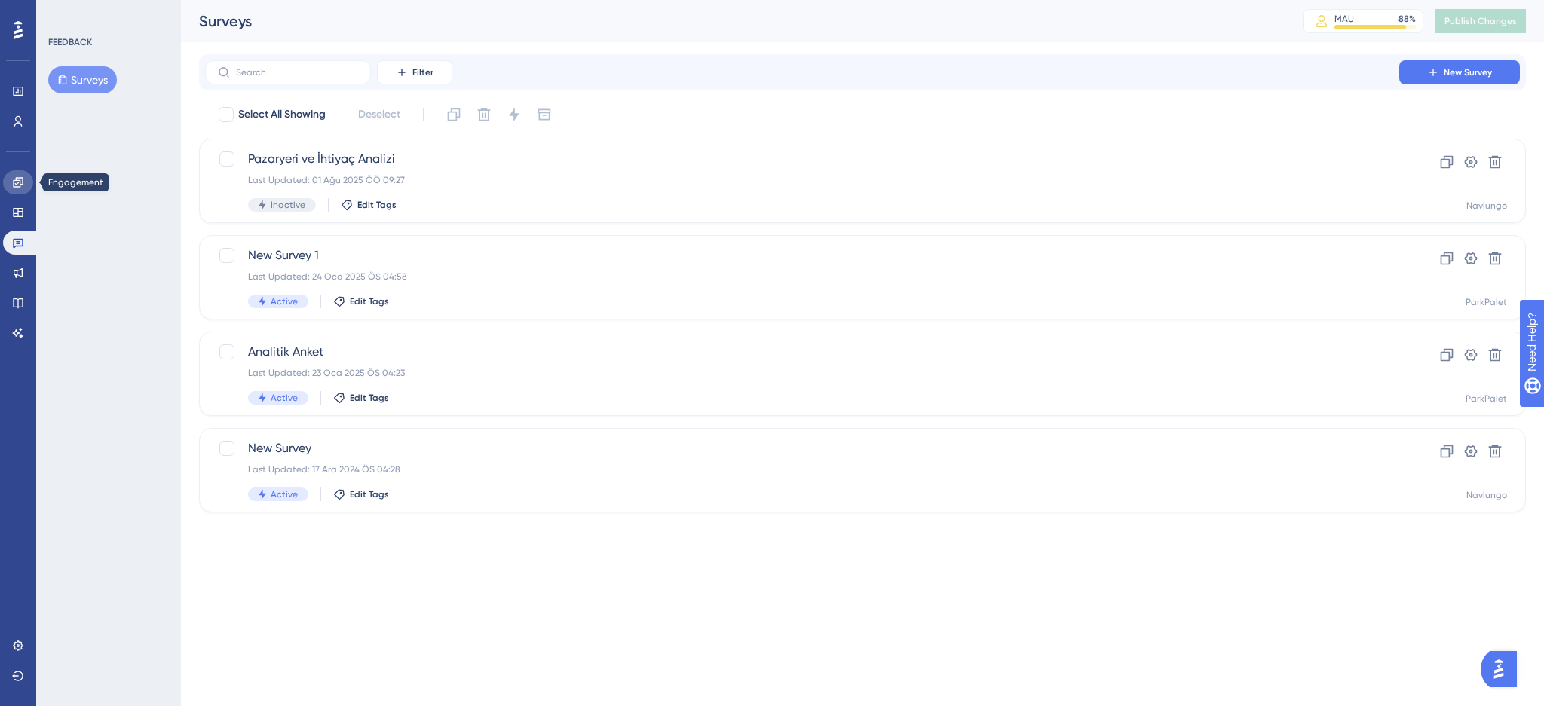
click at [9, 179] on link at bounding box center [18, 182] width 30 height 24
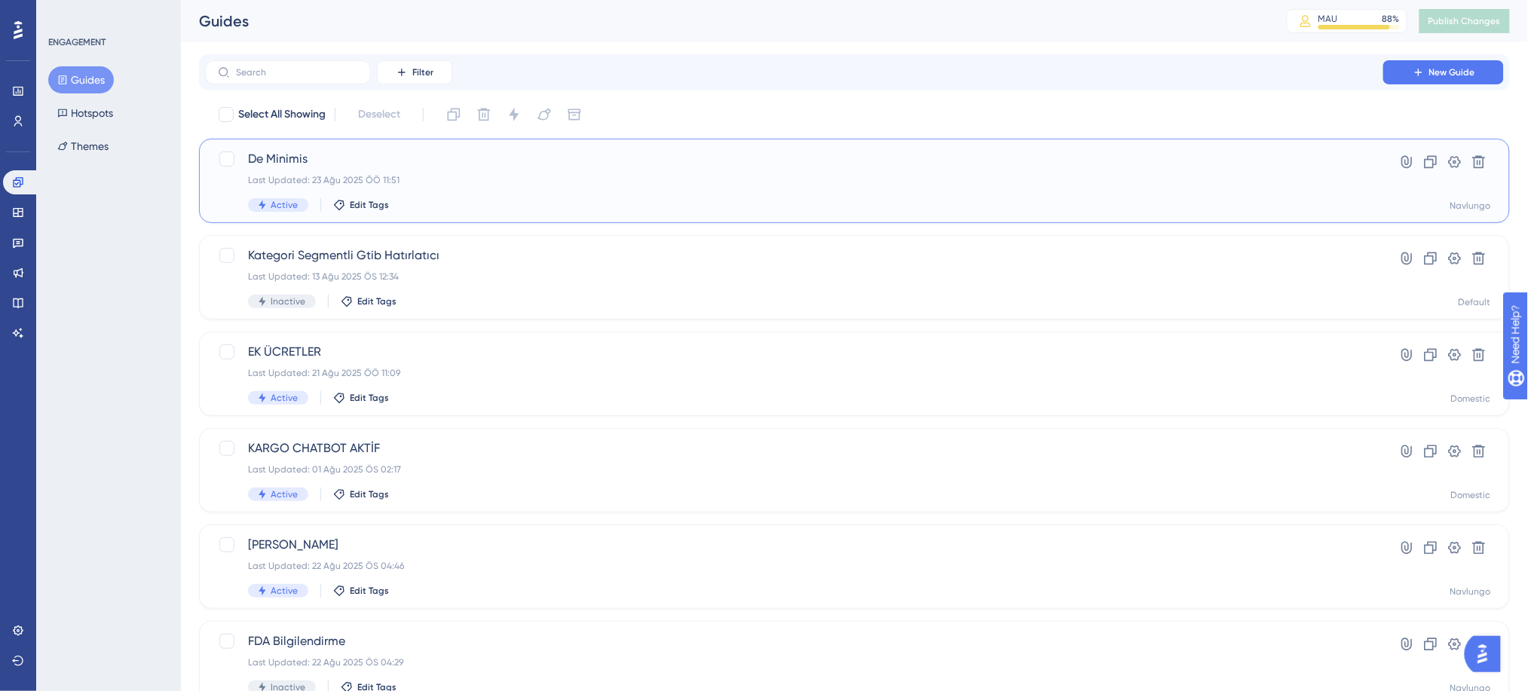
click at [345, 170] on div "De Minimis Last Updated: 23 Ağu 2025 ÖÖ 11:51 Active Edit Tags" at bounding box center [794, 181] width 1093 height 62
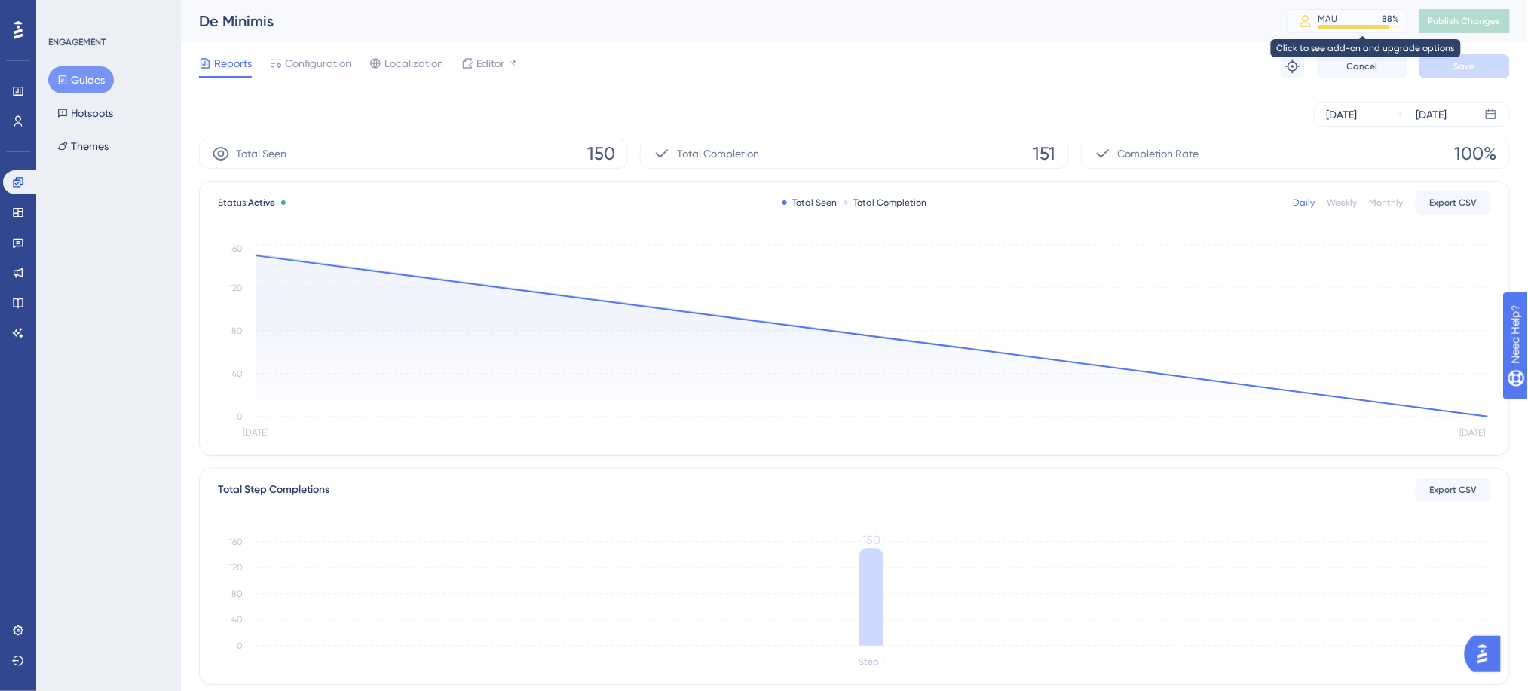
click at [1345, 26] on div at bounding box center [1355, 27] width 72 height 5
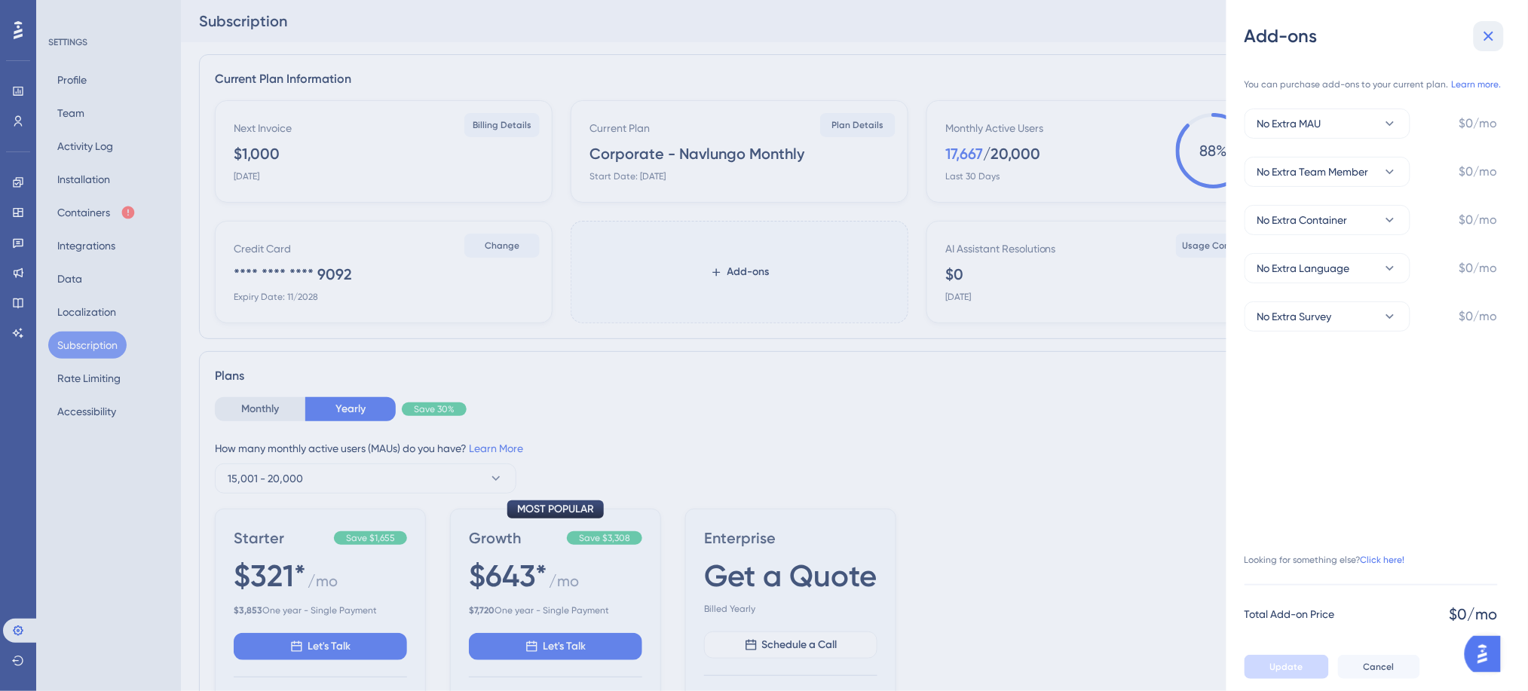
click at [1493, 41] on icon at bounding box center [1490, 37] width 10 height 10
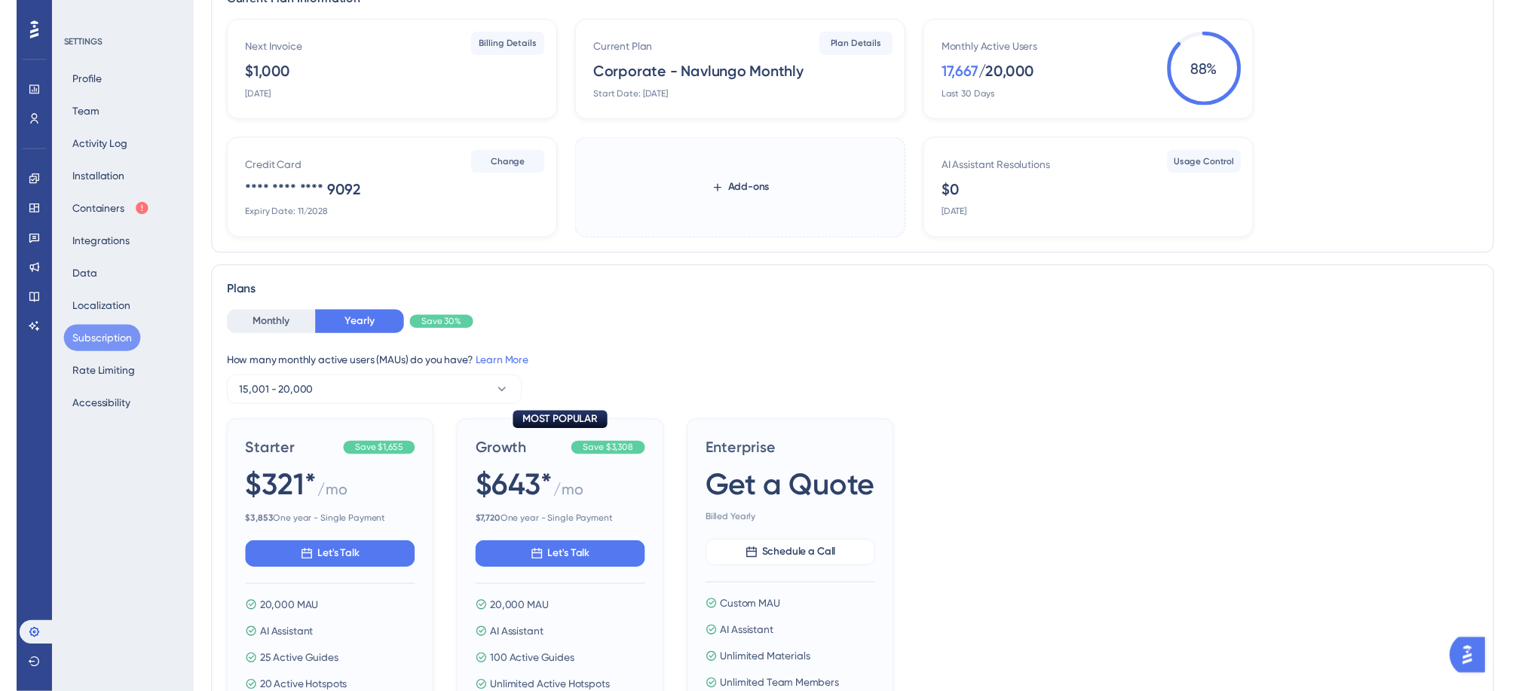
scroll to position [10, 0]
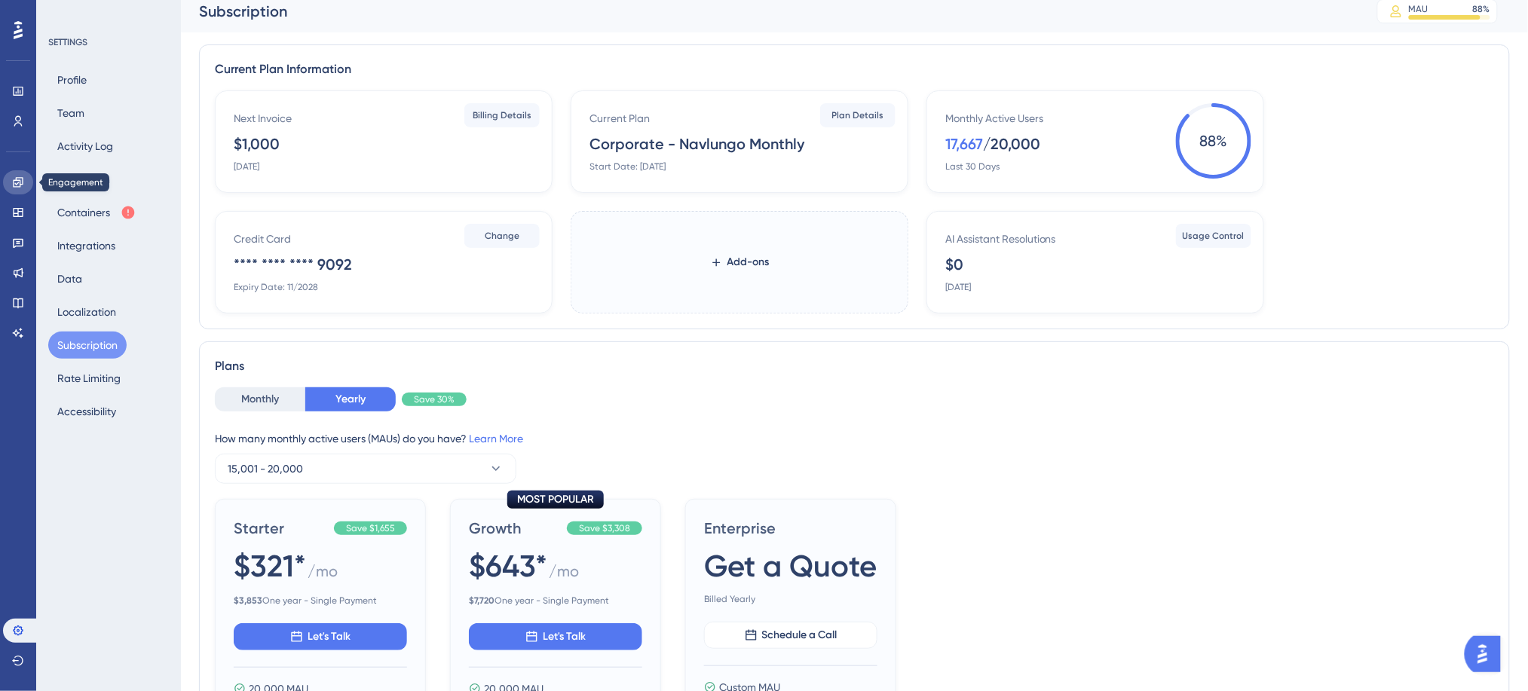
click at [17, 184] on icon at bounding box center [18, 182] width 10 height 10
